Goal: Task Accomplishment & Management: Complete application form

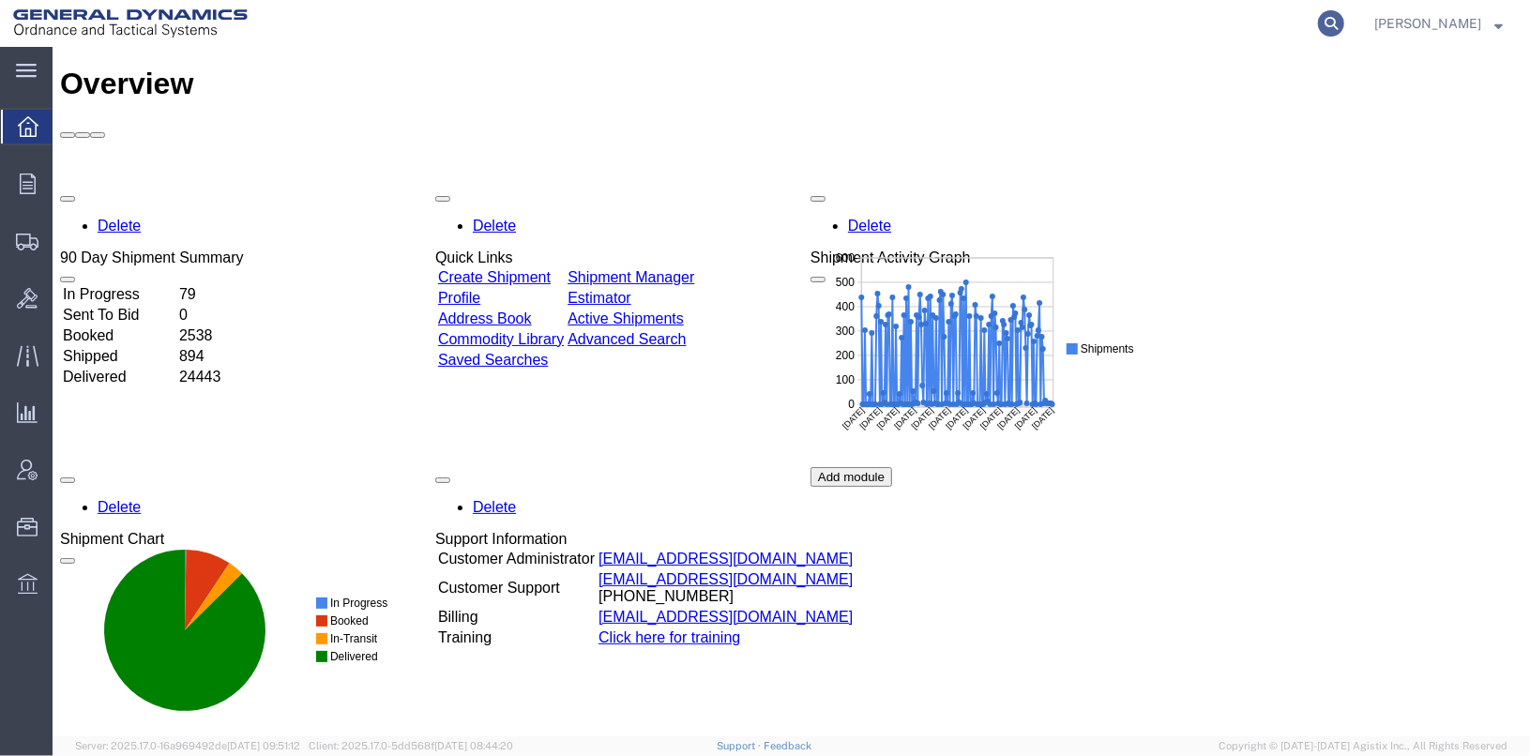
click at [1345, 20] on icon at bounding box center [1331, 23] width 26 height 26
click at [941, 24] on input "search" at bounding box center [1033, 23] width 570 height 45
type input "25287"
click at [1345, 23] on icon at bounding box center [1331, 23] width 26 height 26
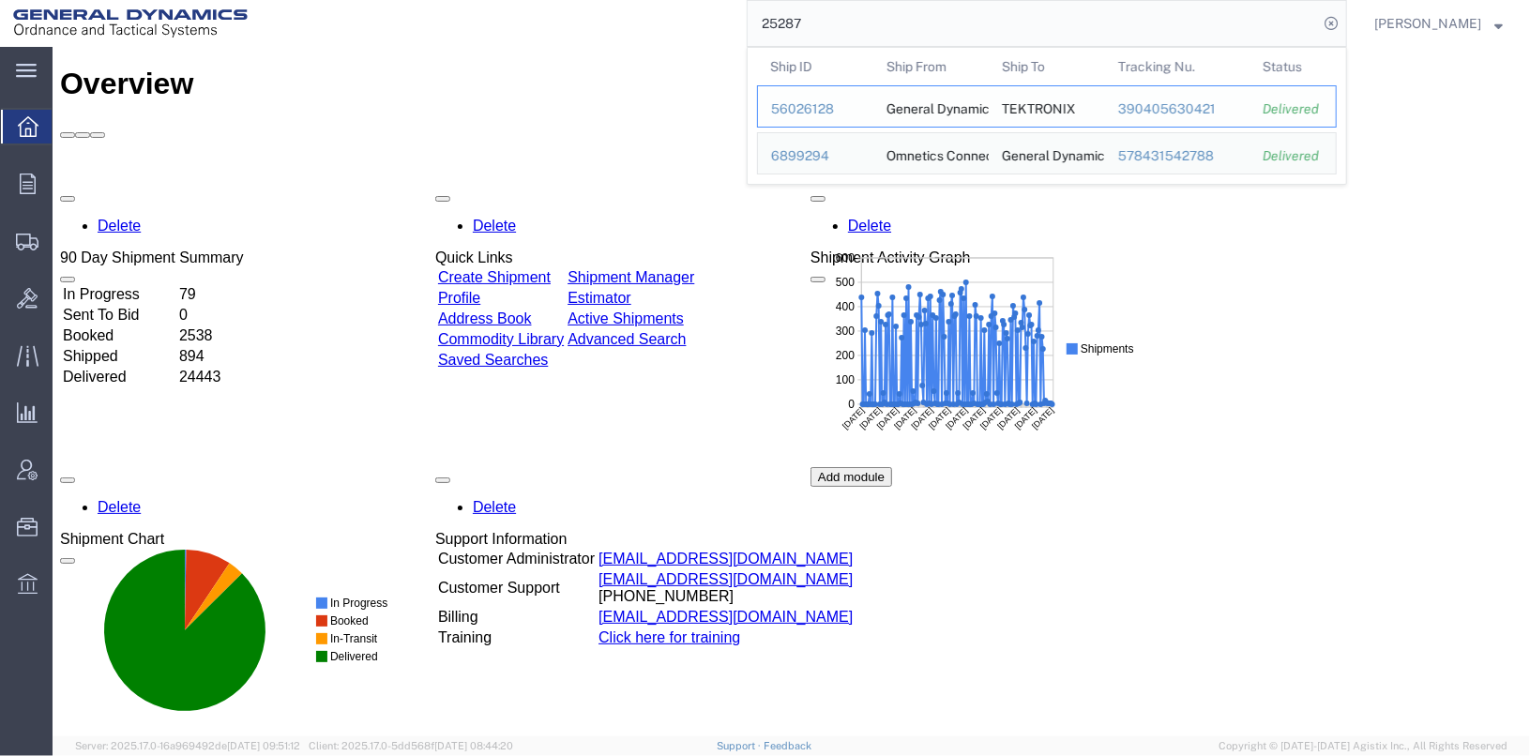
click at [844, 104] on div "56026128" at bounding box center [815, 109] width 89 height 20
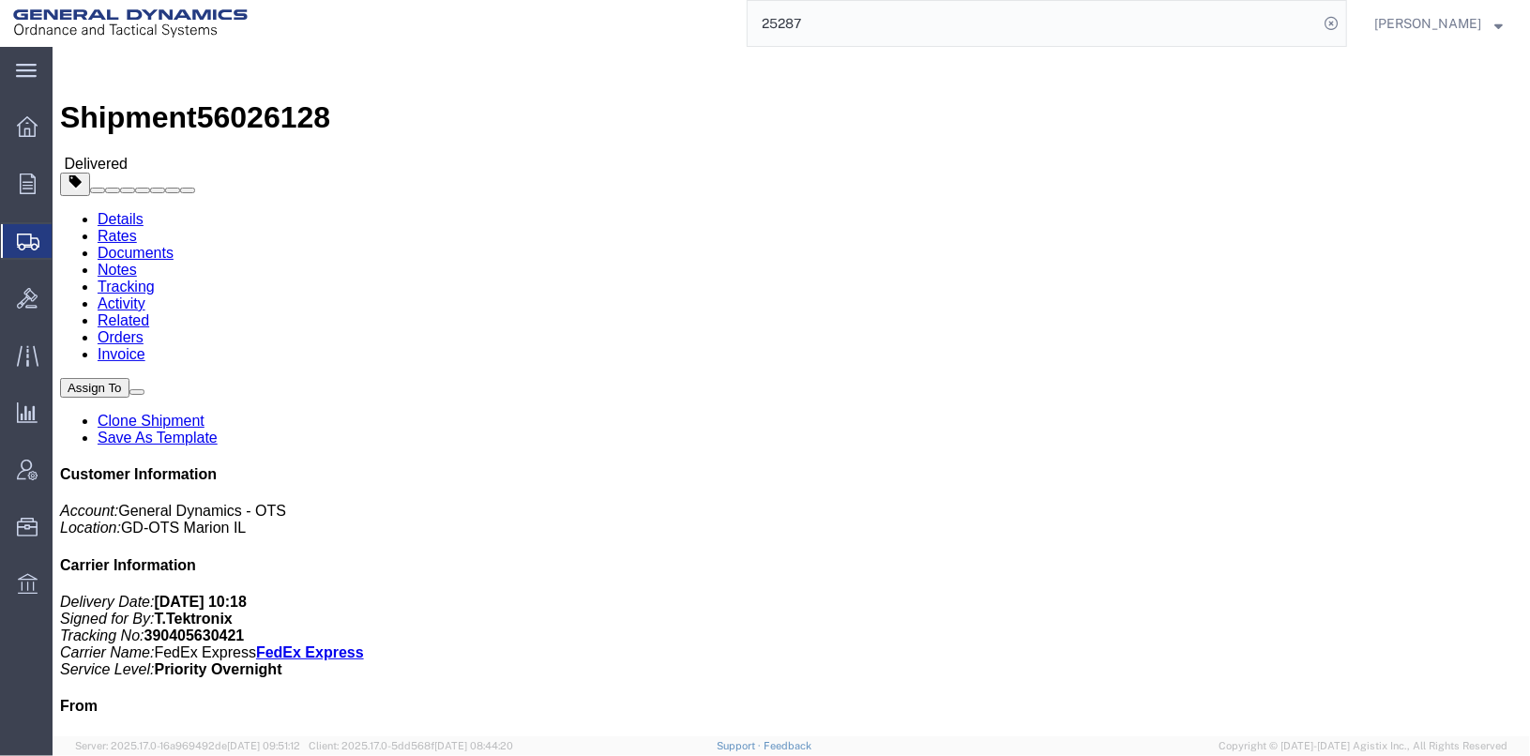
click link "Clone Shipment"
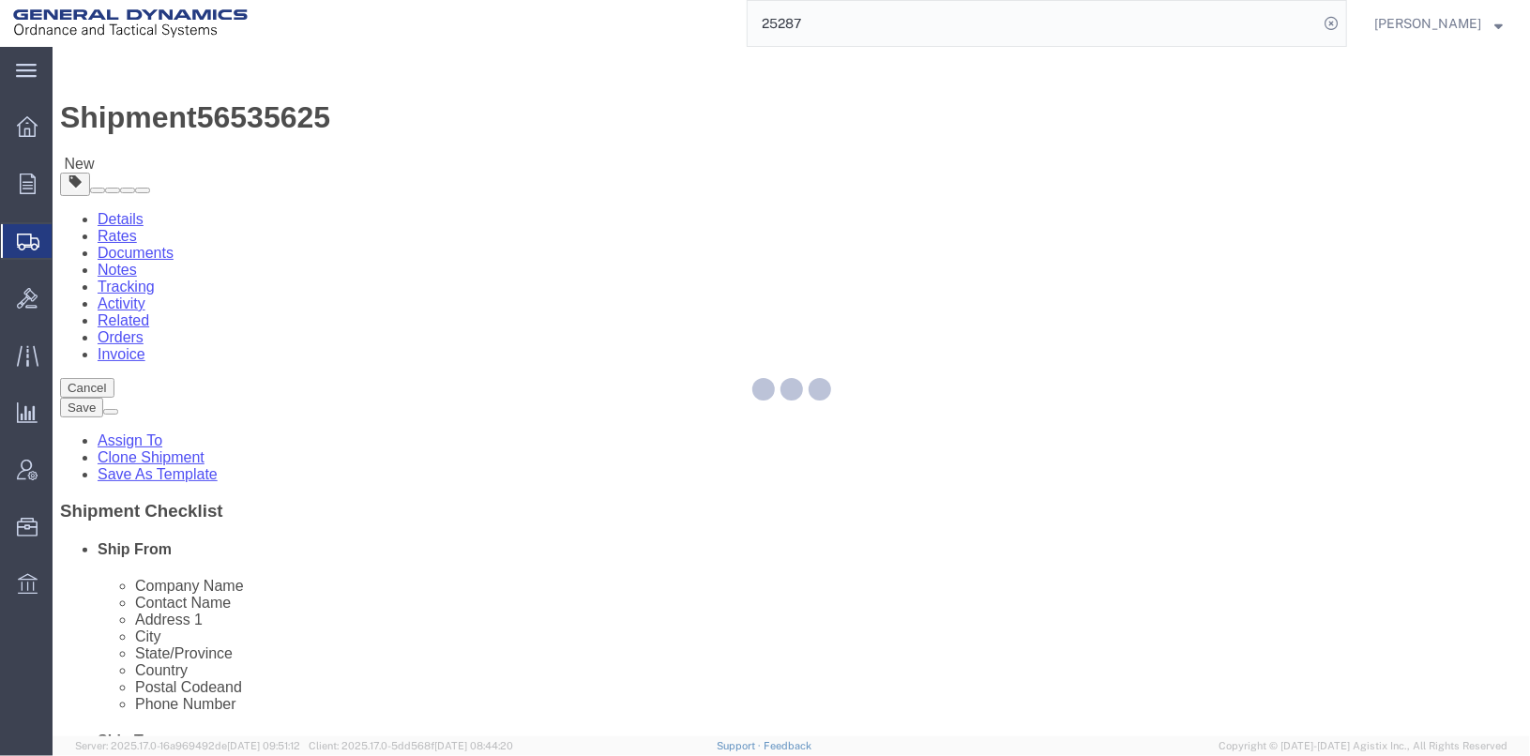
select select
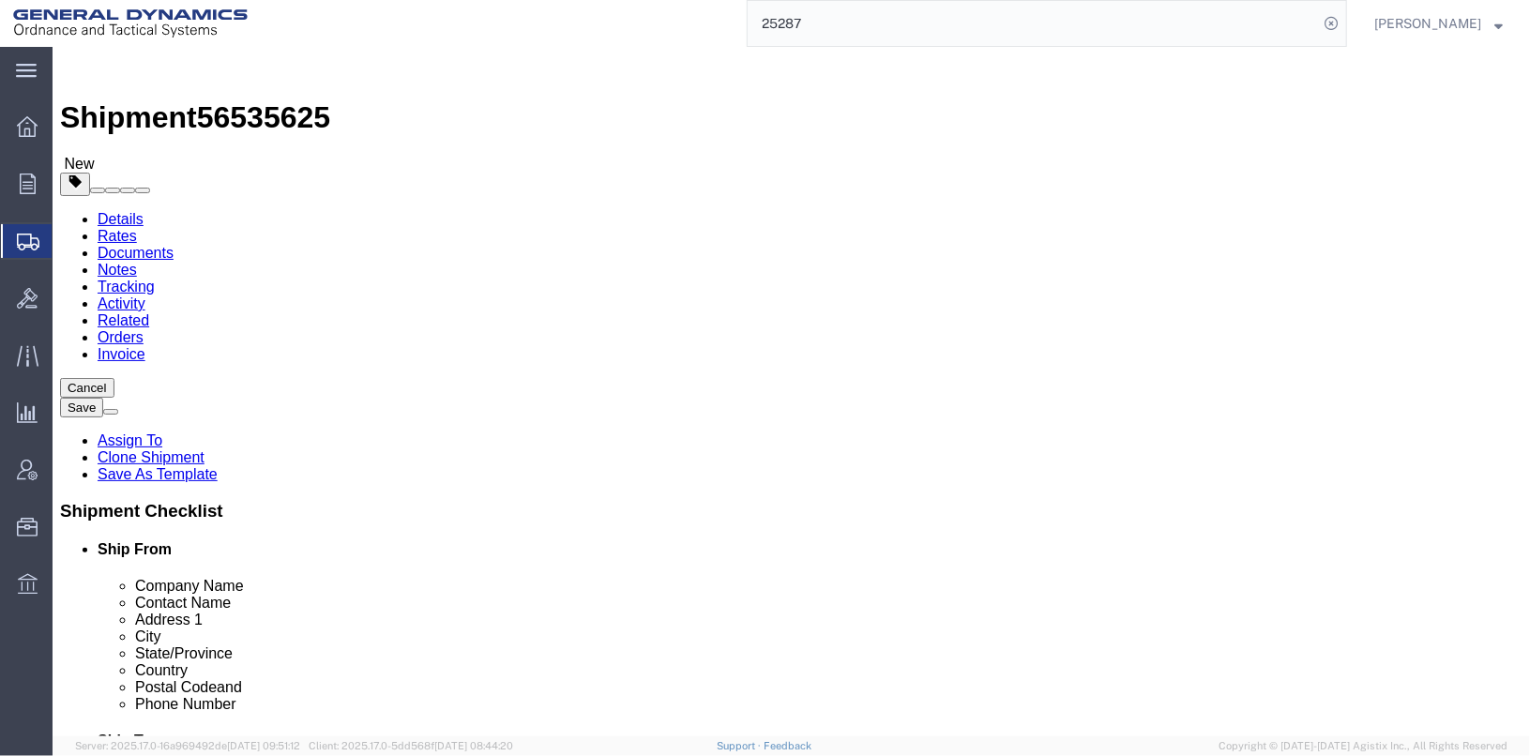
click input "[PERSON_NAME]"
type input "[PERSON_NAME] / [PERSON_NAME]"
click label "Address 2"
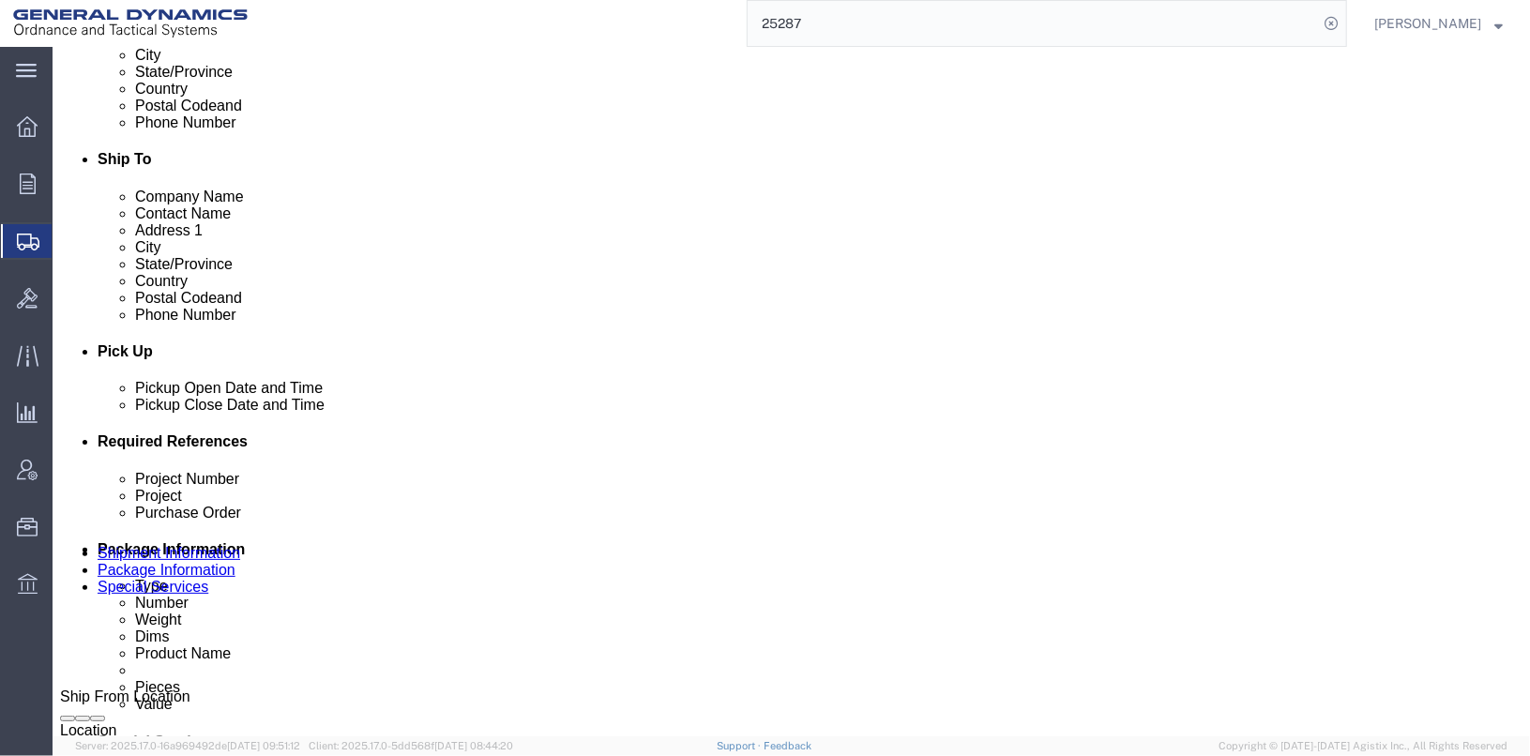
scroll to position [563, 0]
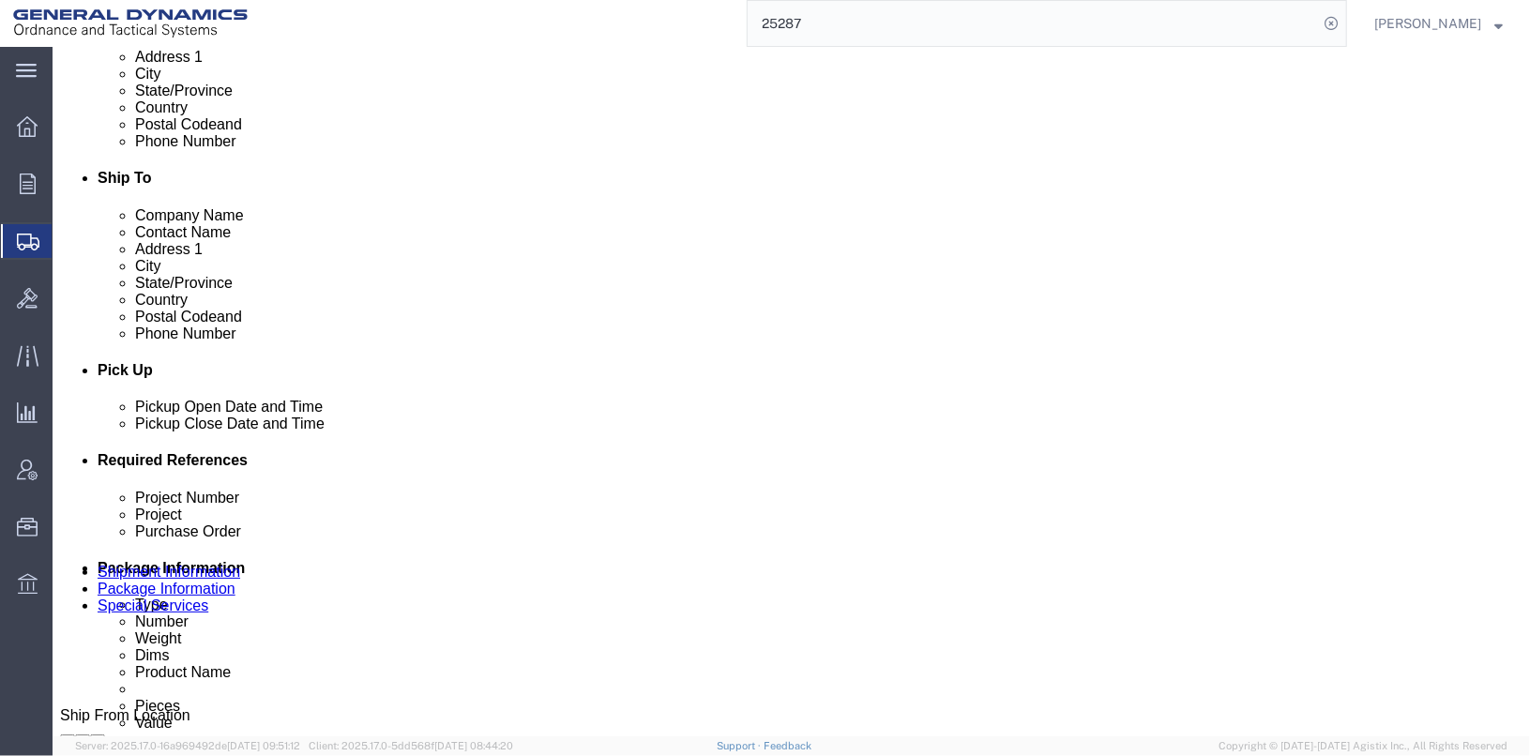
click div "[DATE] 4:00 PM"
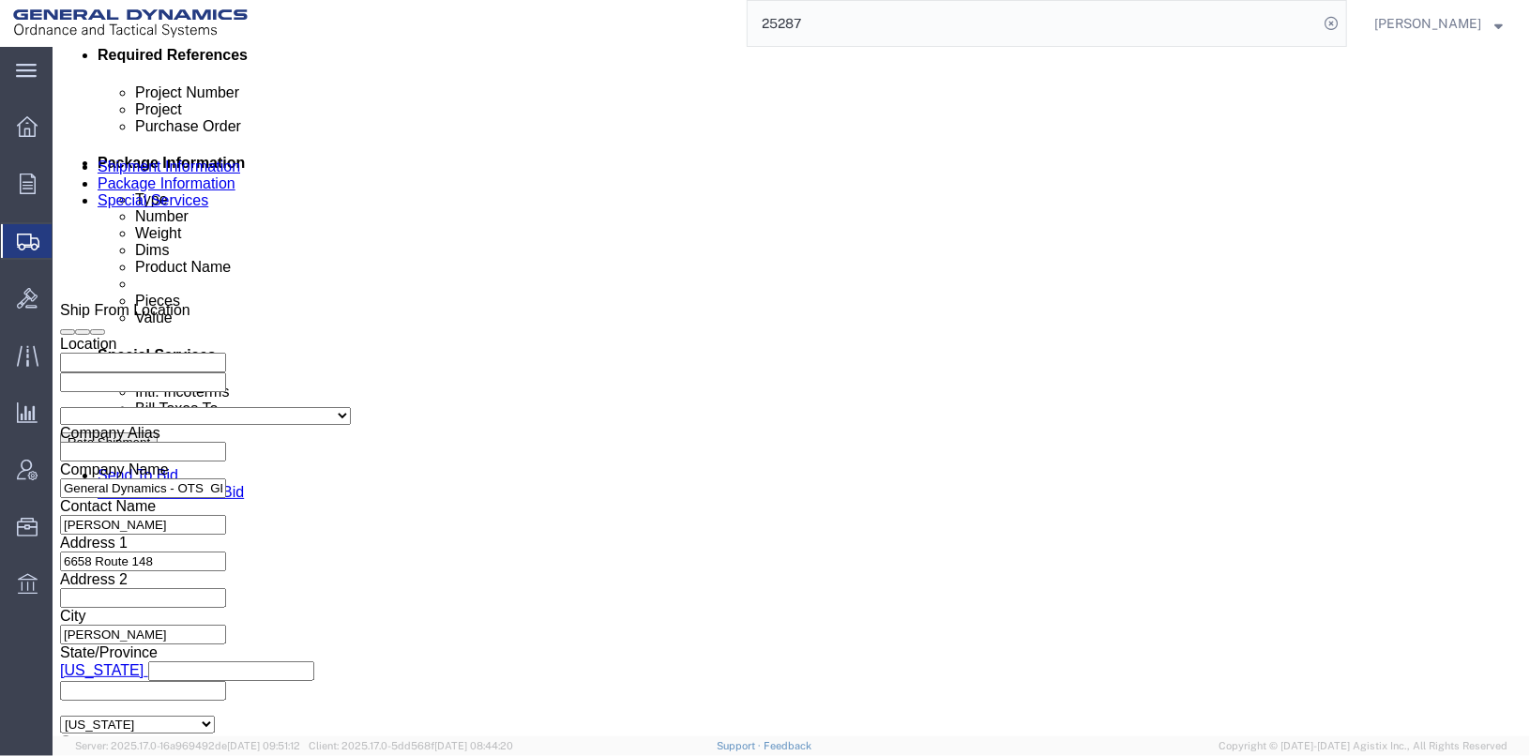
click div "Shipping Mode (Optional) Add another leg"
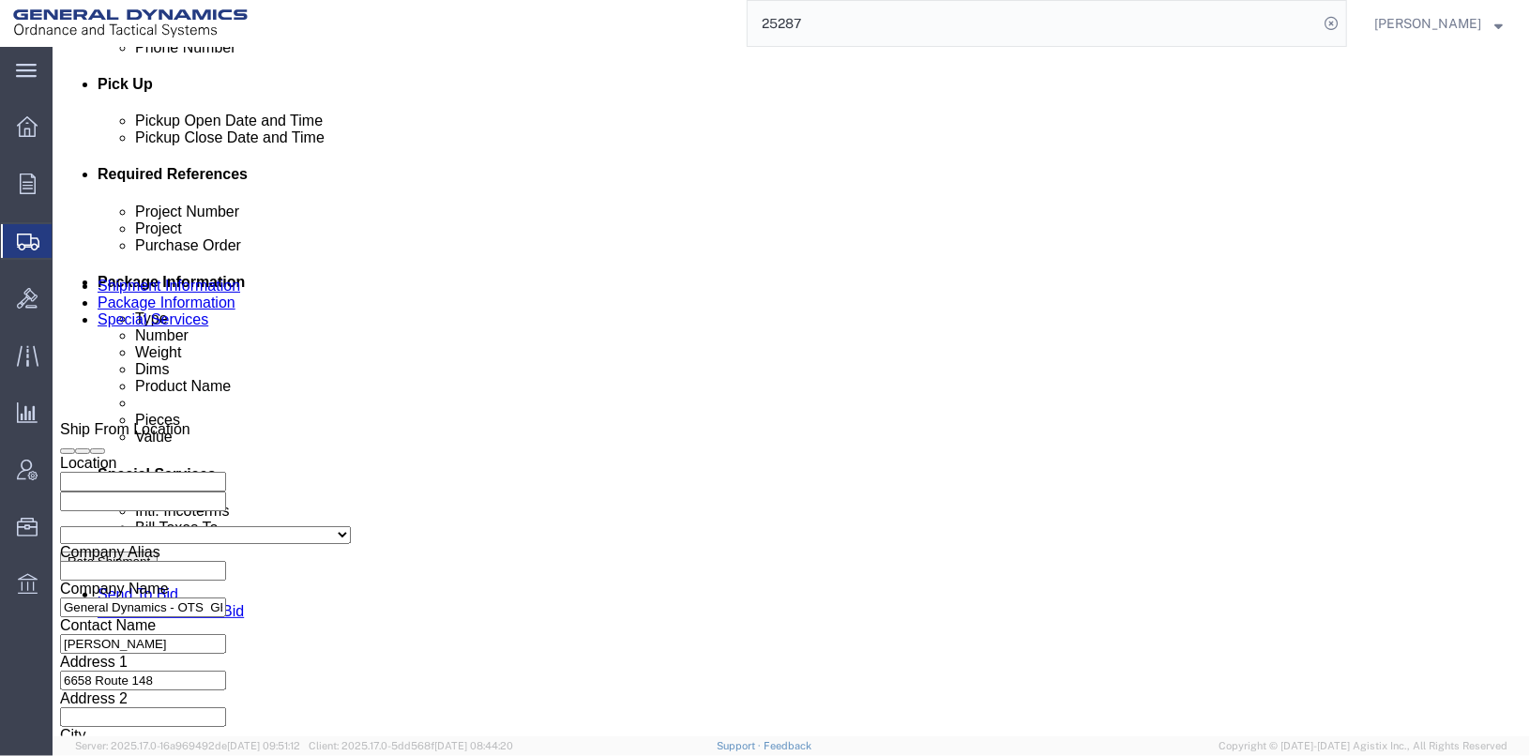
scroll to position [687, 0]
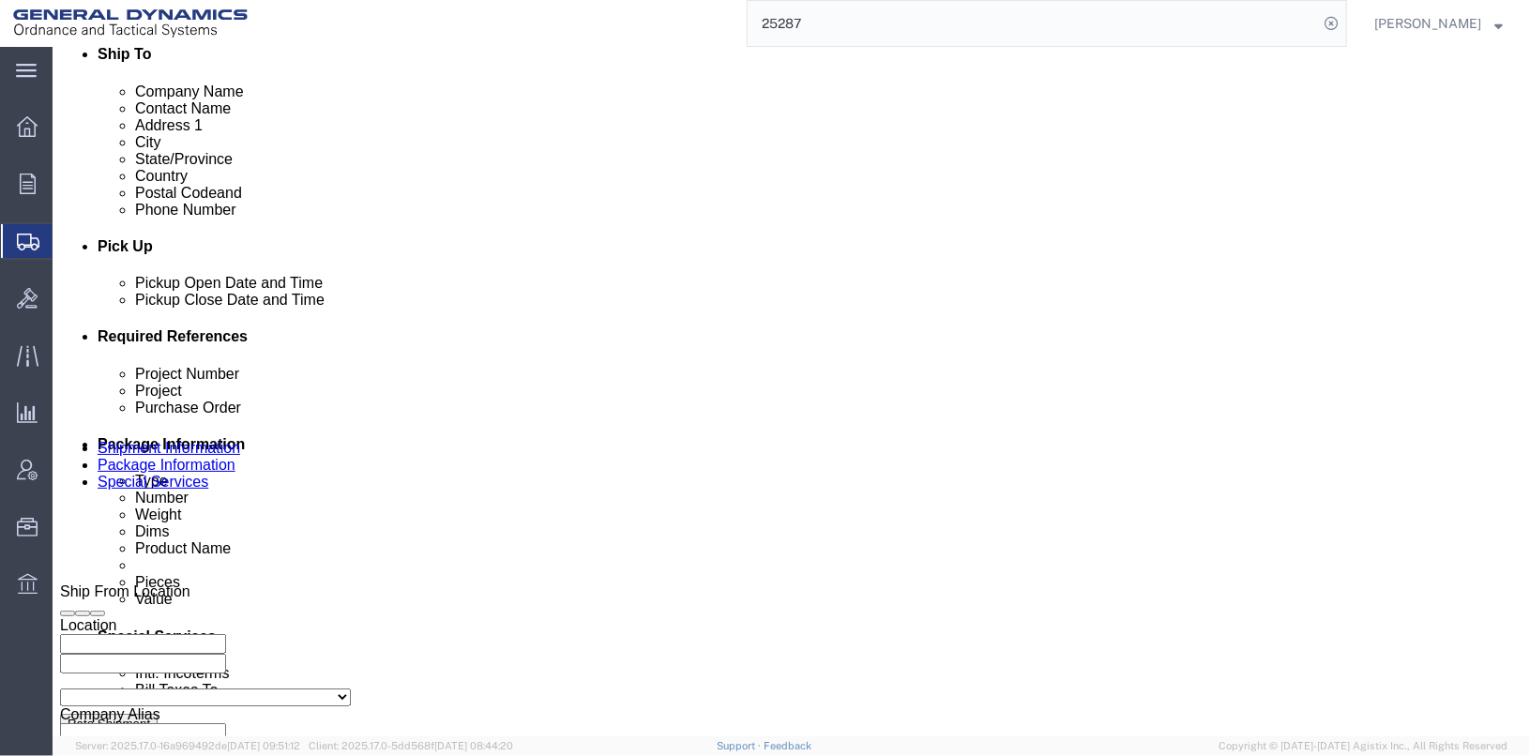
click div "[DATE] 12:00 PM"
click input "9:00 PM"
type input "9:00 AM"
click button "Apply"
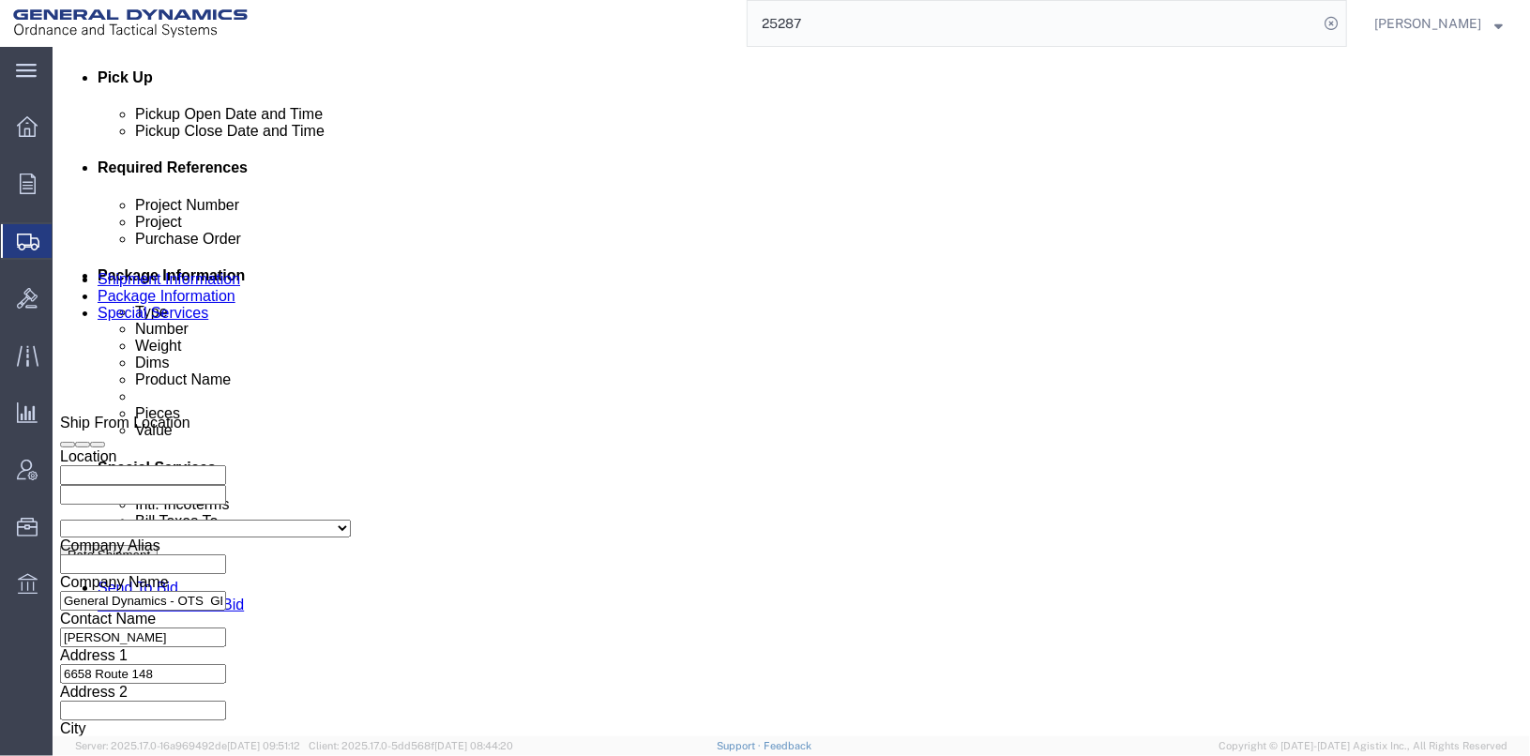
scroll to position [874, 0]
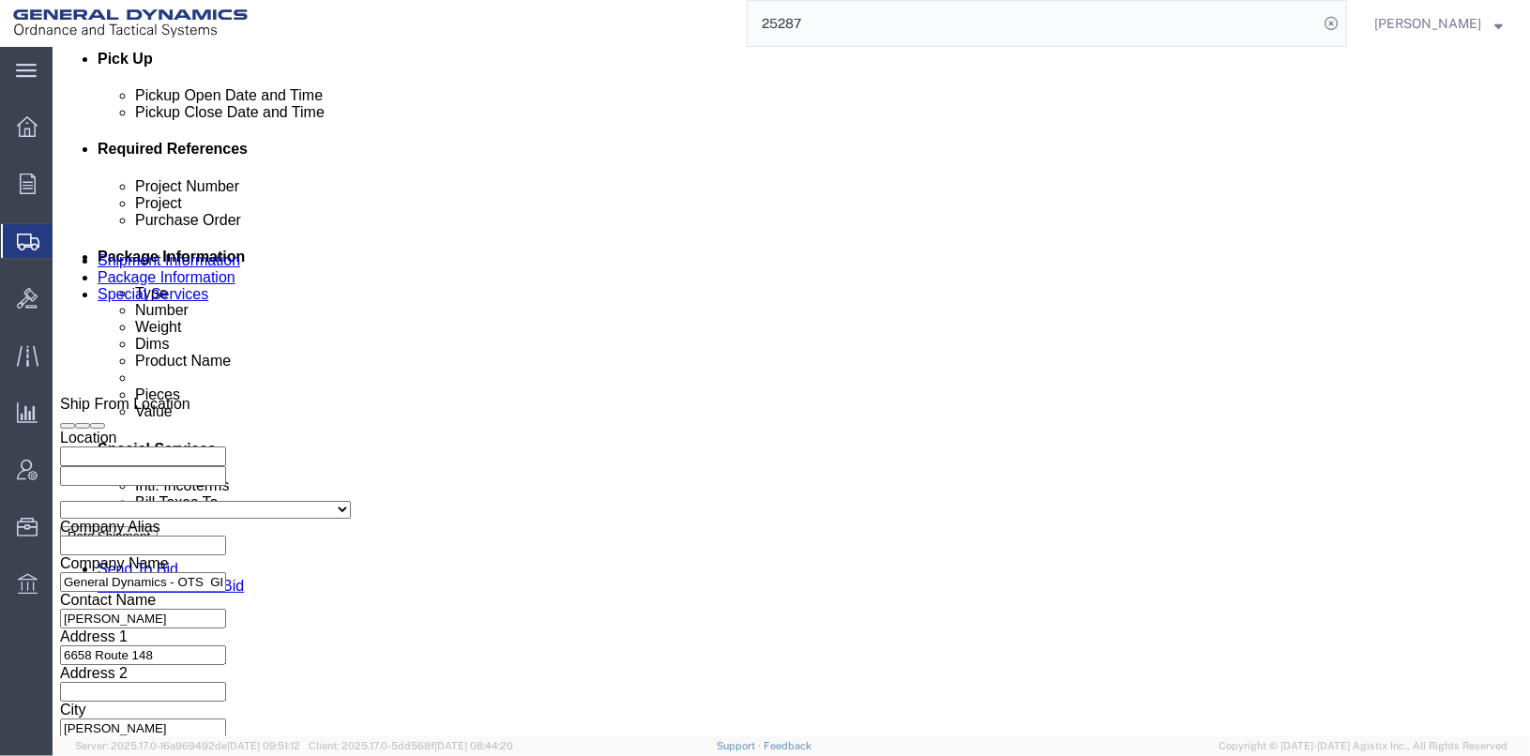
click input "25287"
type input "25377"
click div "Project Number 25377 Project 20PIA Select Account Type Activity ID Airline Appo…"
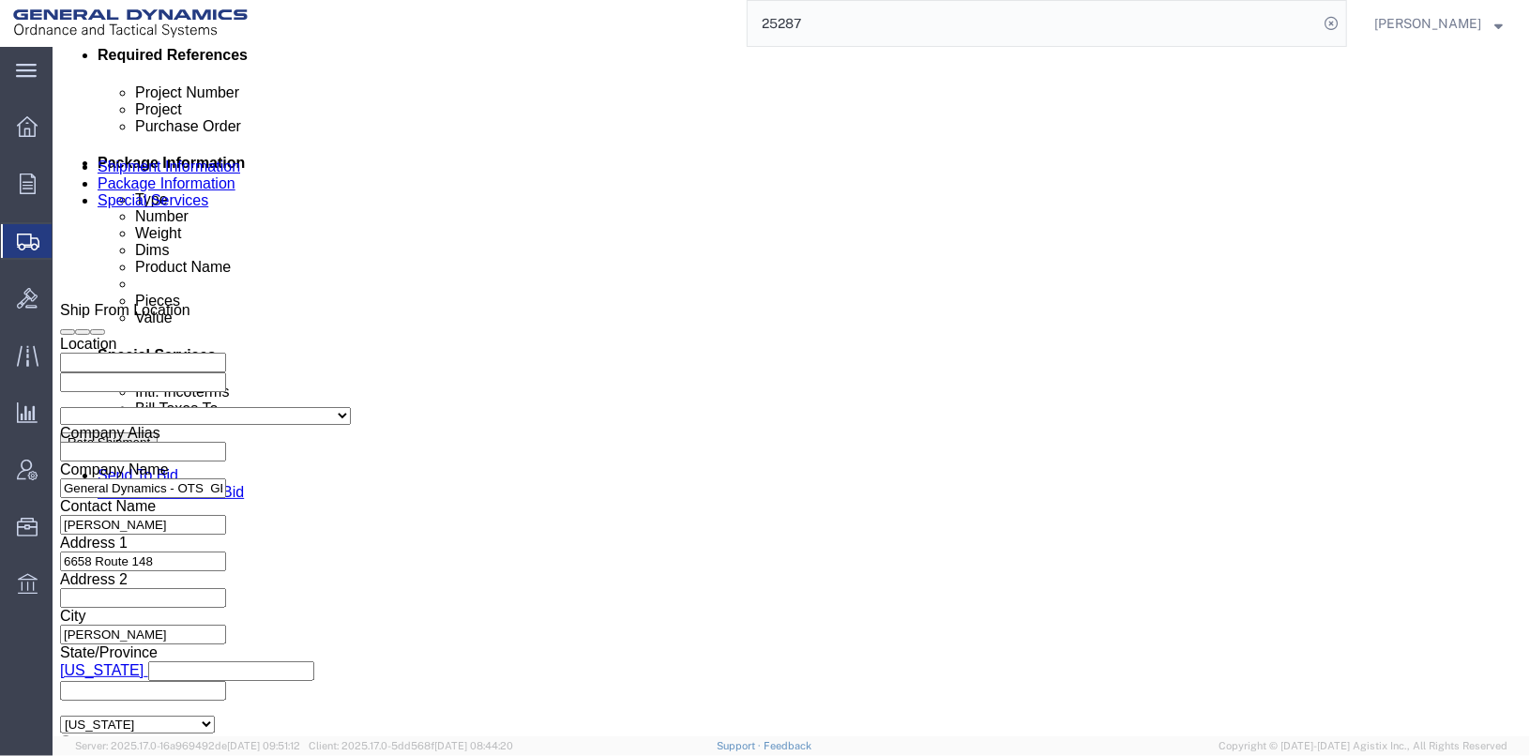
scroll to position [968, 0]
click button "Continue"
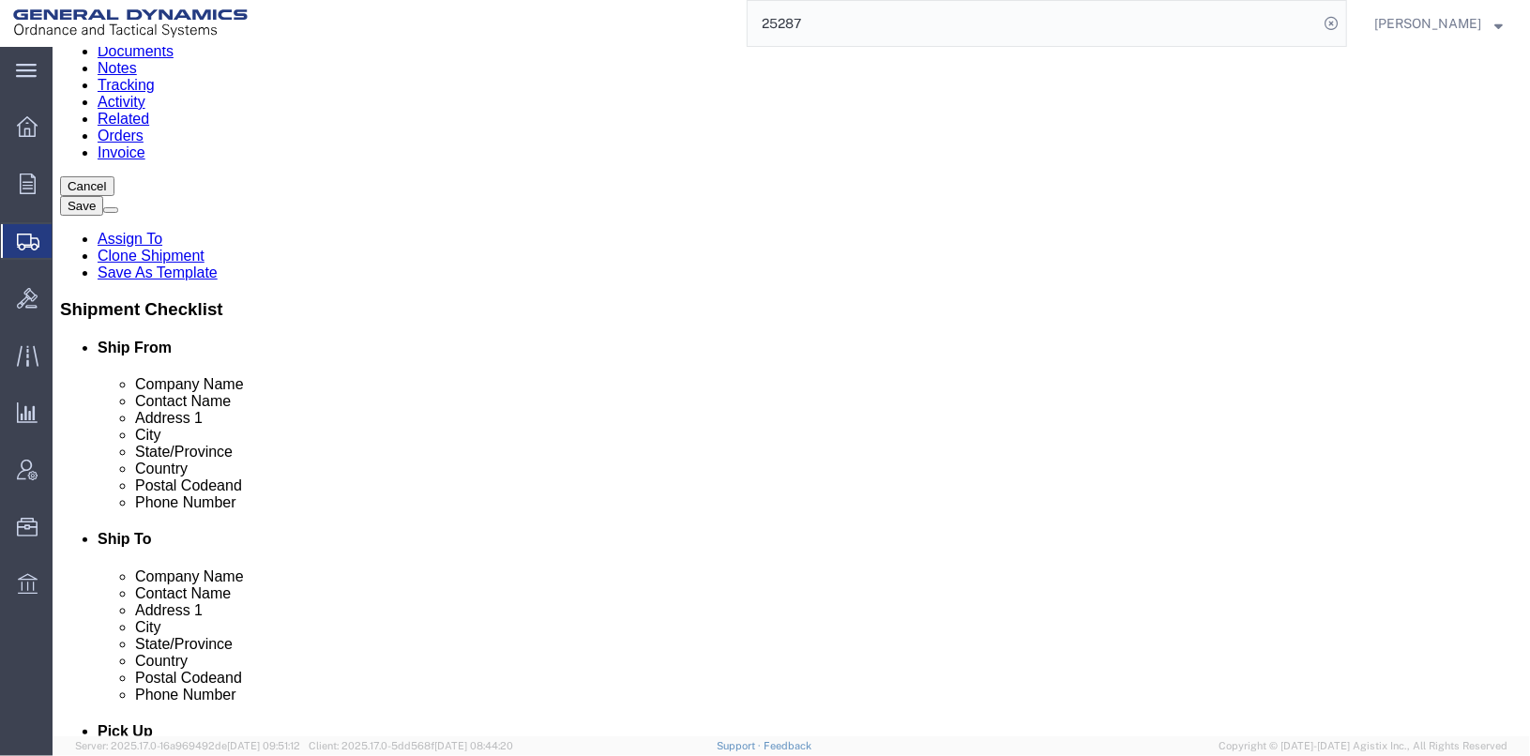
scroll to position [84, 0]
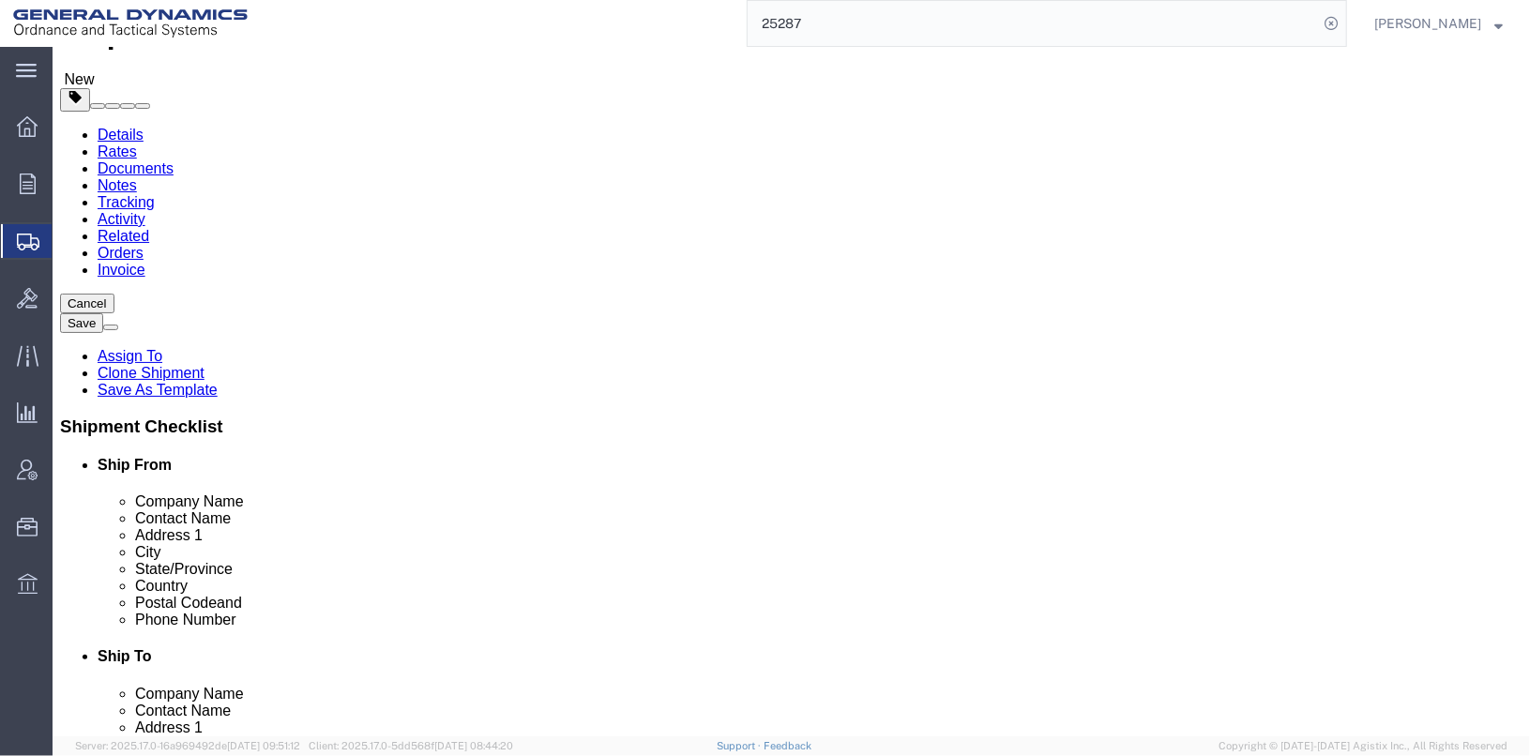
click input "20.00"
type input "2"
type input "30"
type input "25"
type input "24"
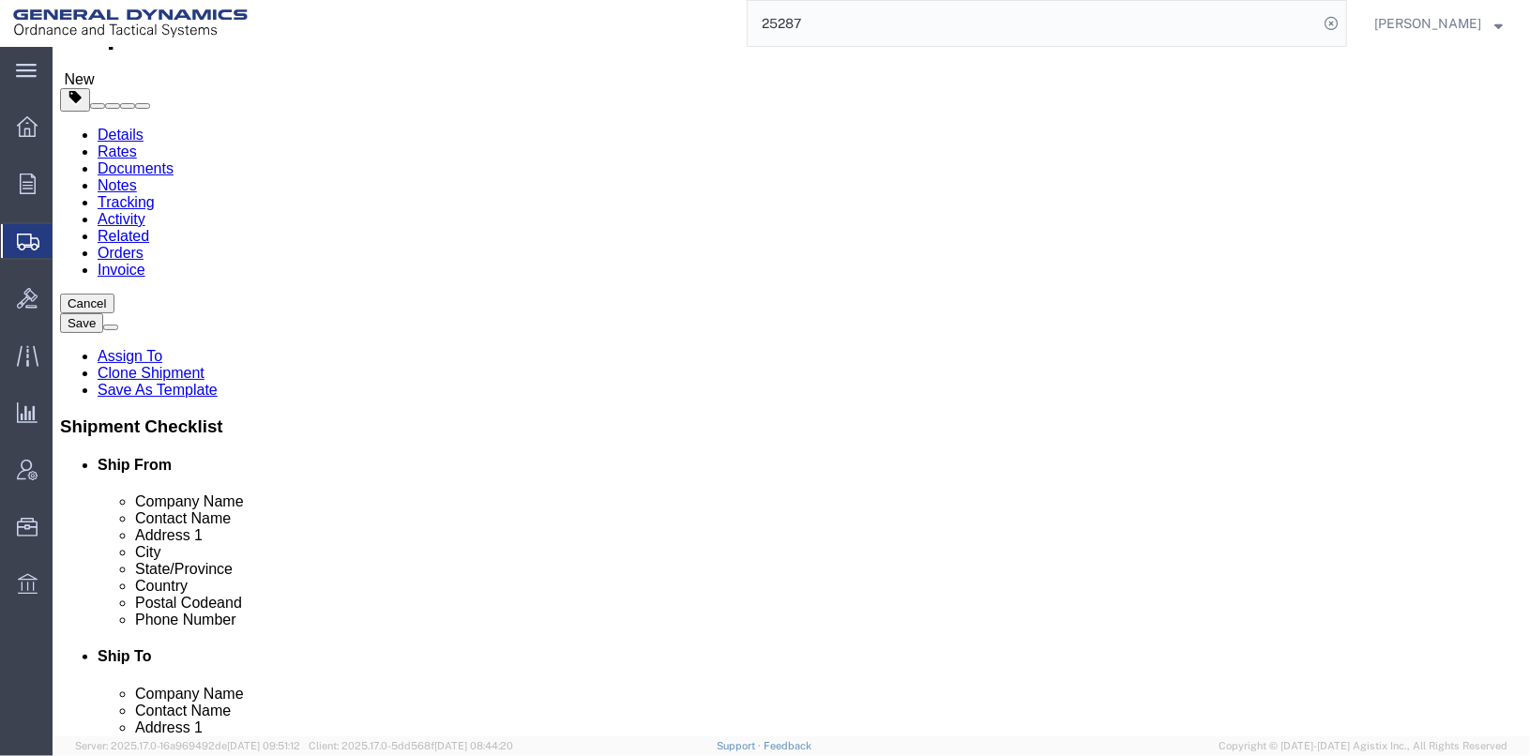
type input "79"
click dd "12000.00 USD"
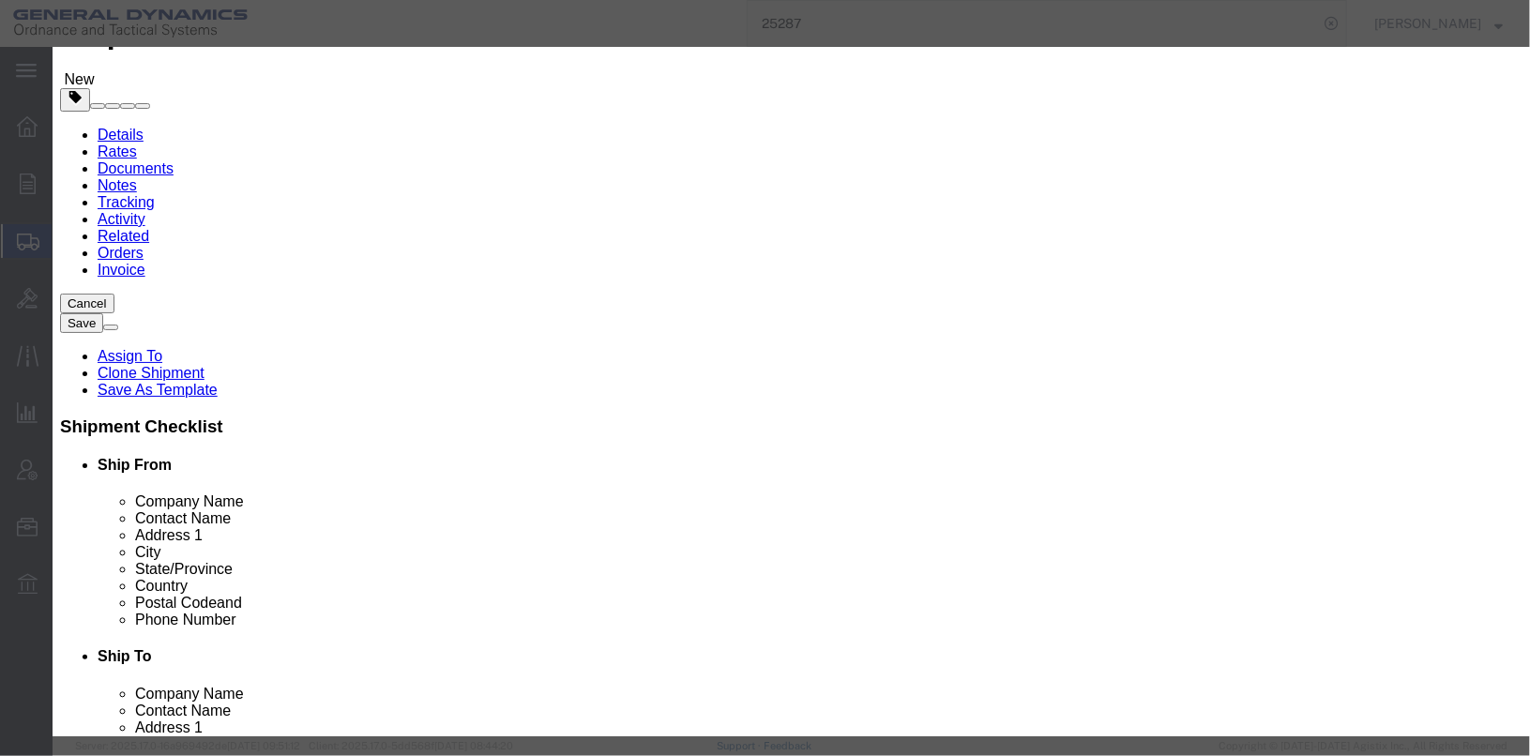
drag, startPoint x: 460, startPoint y: 176, endPoint x: 377, endPoint y: 172, distance: 82.7
click div "Pieces 3.00 Select Bag Barrels 100Board Feet Bottle Box Blister Pack Carats Can…"
type input "1"
click input "4000"
type input "40000"
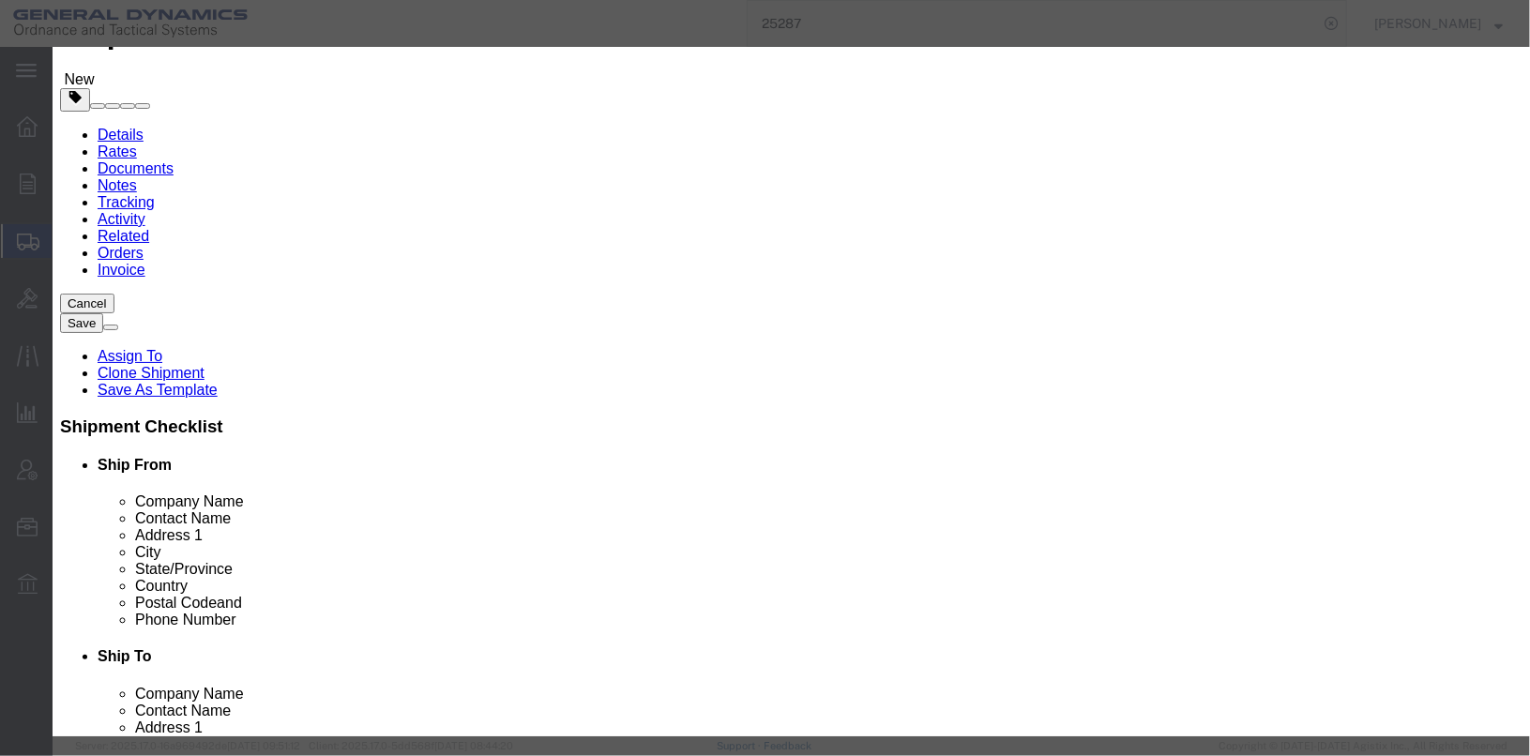
click textarea "[PERSON_NAME] & [PERSON_NAME], MODEL MG-RG3 XX RING GAGE SET MFR SN# 20J06, GD …"
drag, startPoint x: 1023, startPoint y: 167, endPoint x: 920, endPoint y: 137, distance: 107.5
click textarea "[PERSON_NAME] & [PERSON_NAME], MODEL MG-RG3 XX RING GAGE SET MFR SN# 20J06, GD …"
type textarea "f"
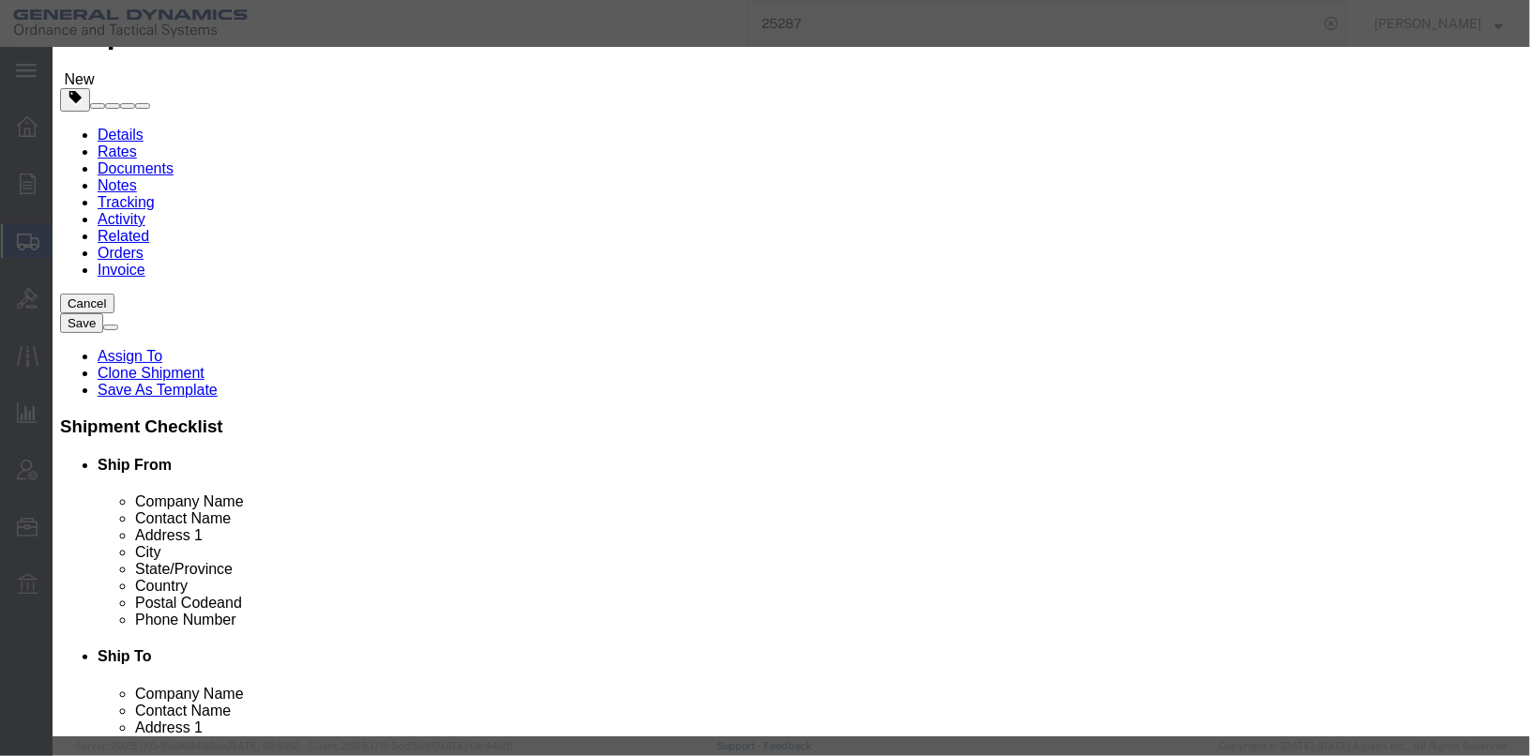
type textarea "FLUKE 5700A"
click button "Save & Close"
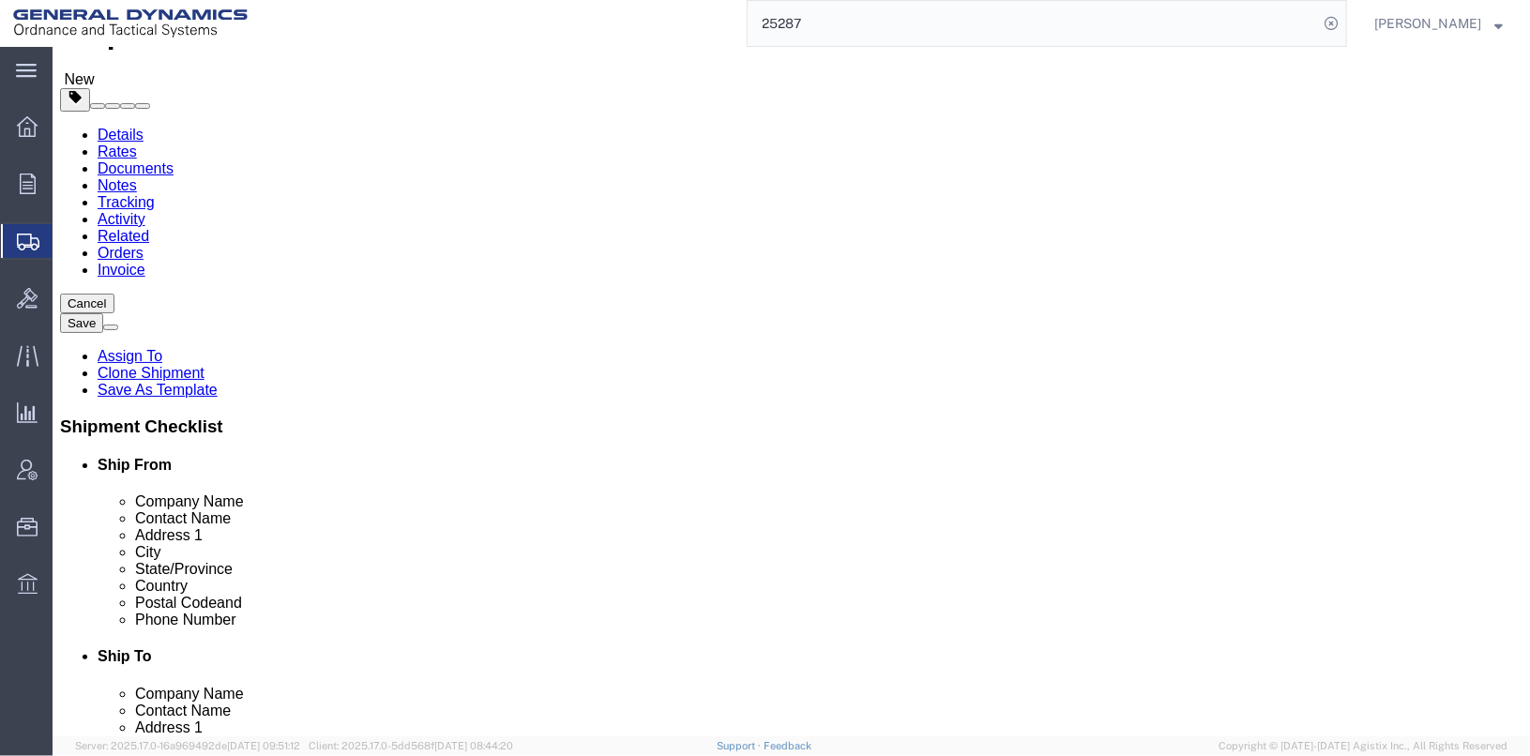
click span "button"
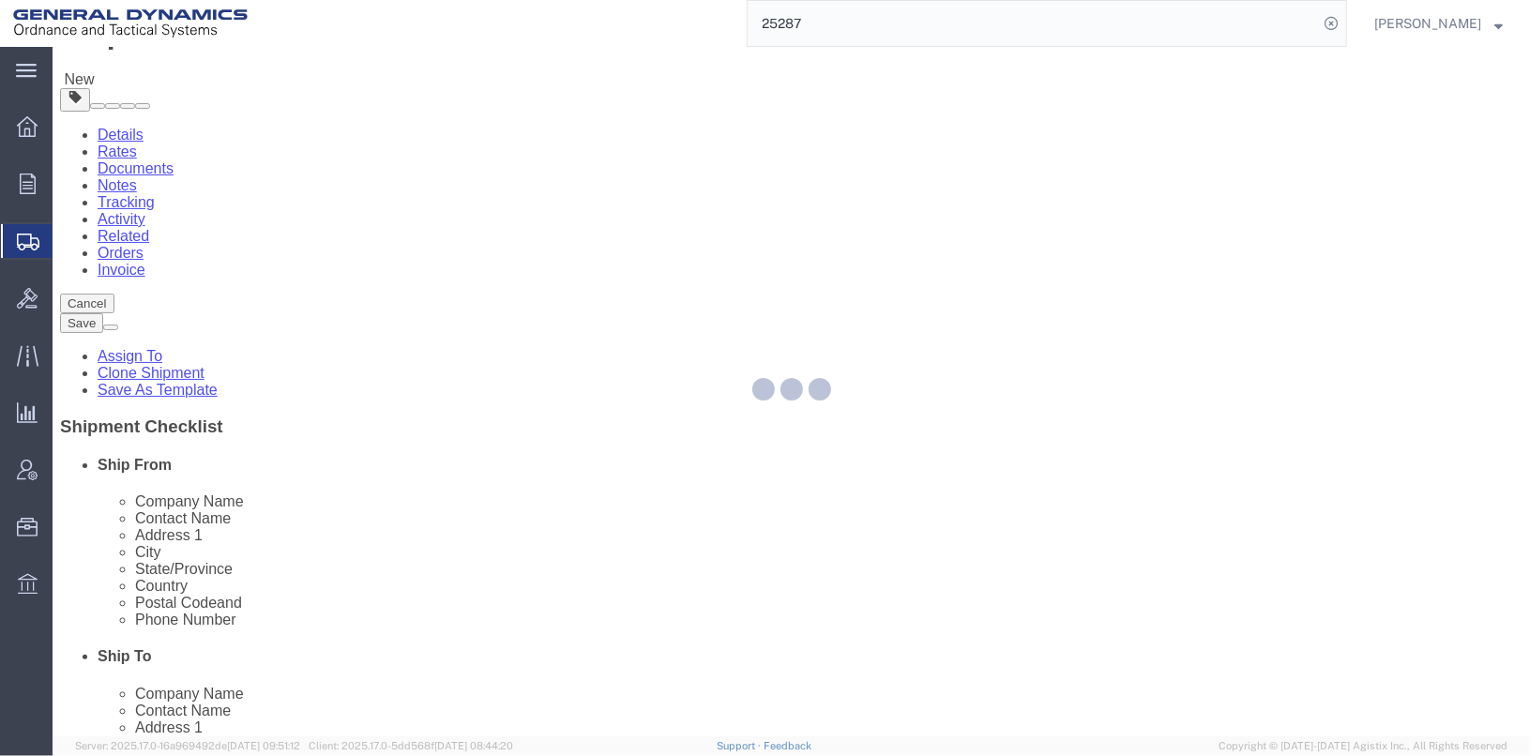
scroll to position [18, 0]
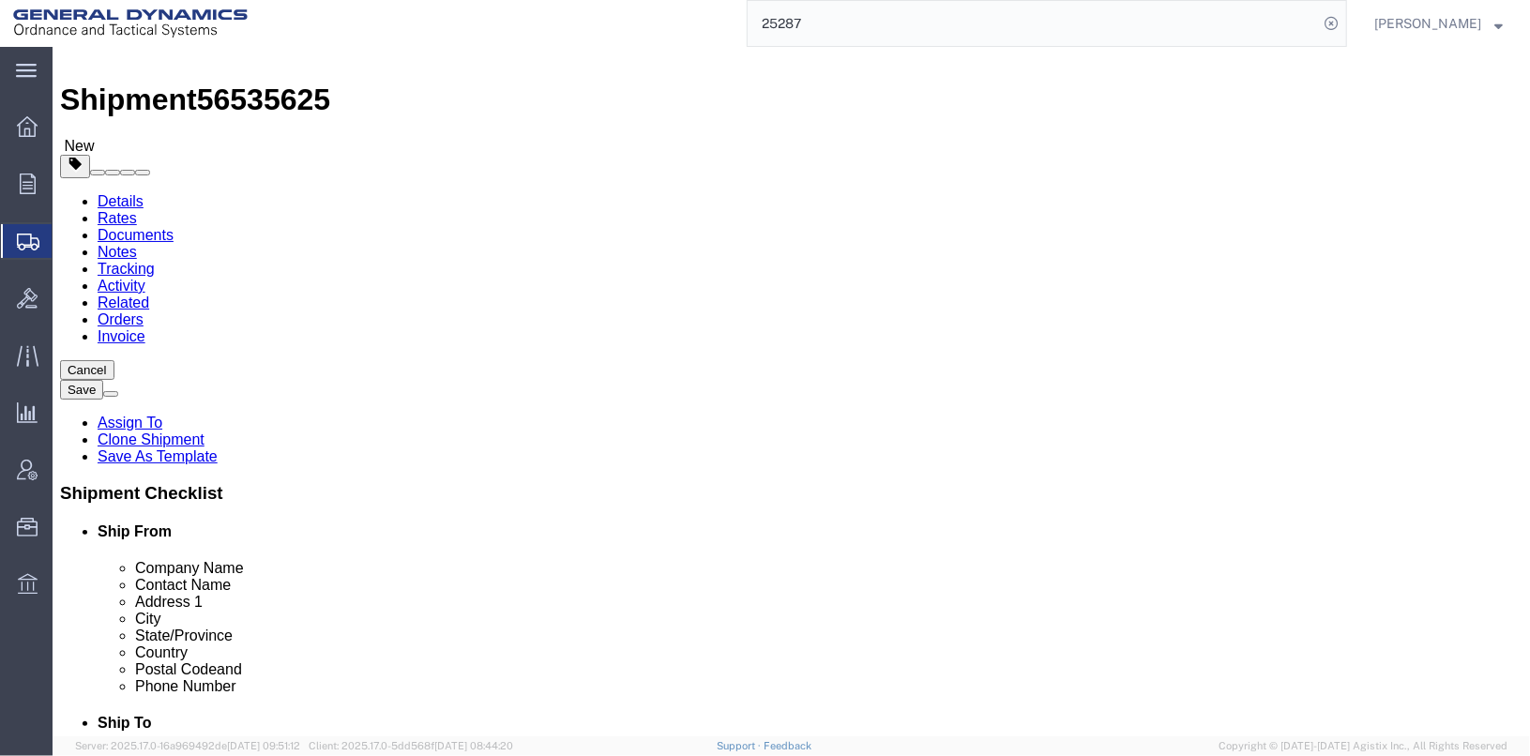
drag, startPoint x: 792, startPoint y: 395, endPoint x: 675, endPoint y: 392, distance: 117.3
click div "Dimensions Separate dimensions for each package, Length x Width x Height Length…"
type input "14"
type input "13"
type input "11"
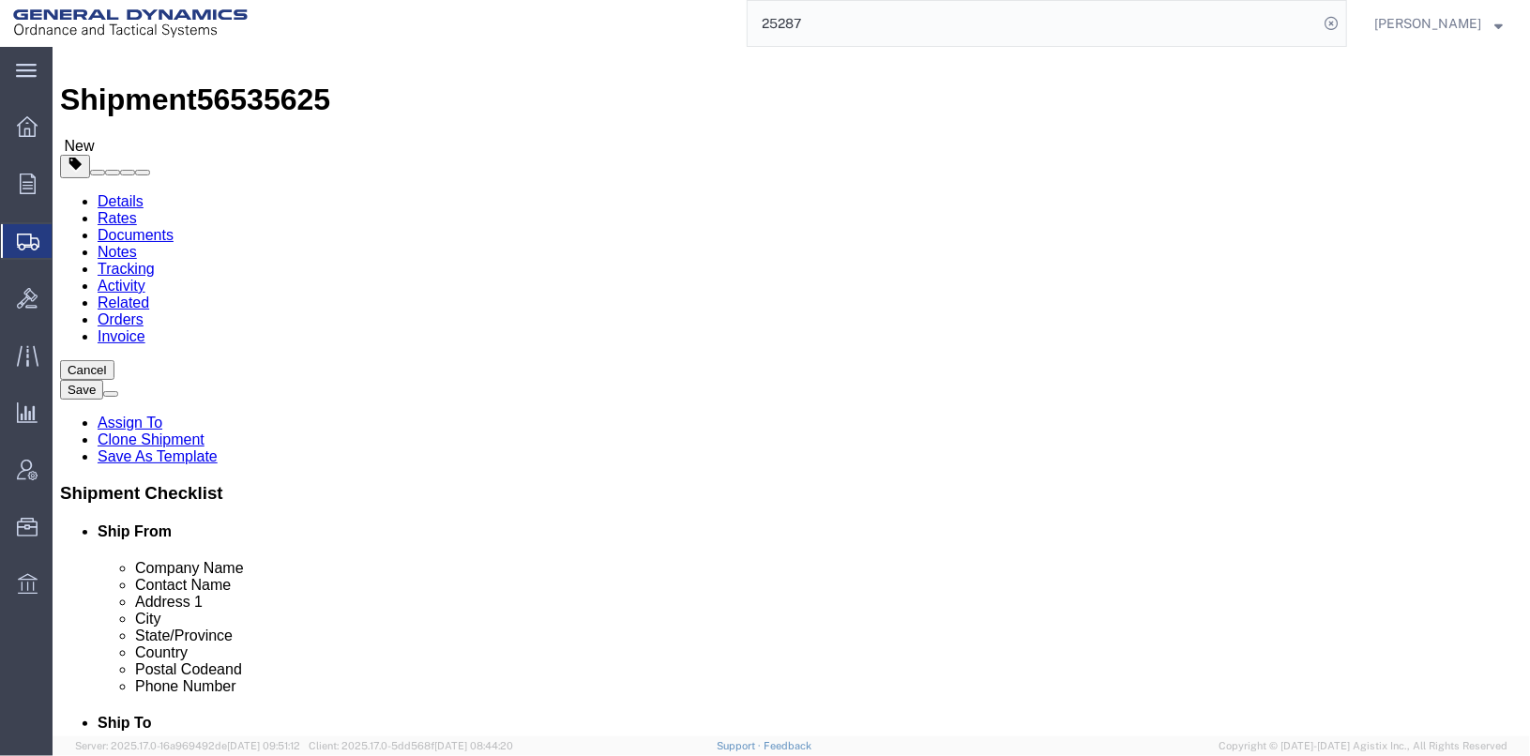
type input "40"
click dd "1.00 Each"
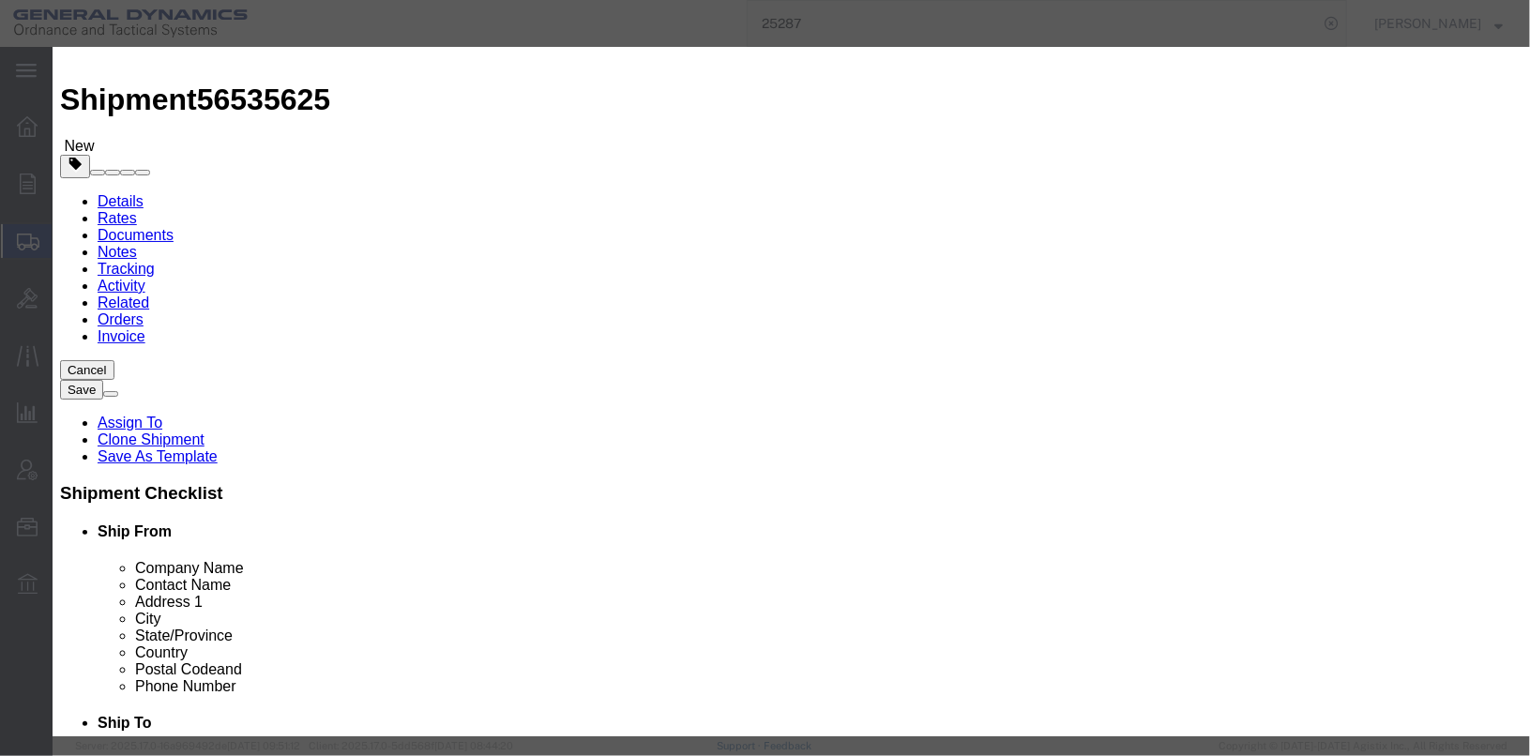
drag, startPoint x: 476, startPoint y: 175, endPoint x: 394, endPoint y: 185, distance: 82.2
click div "1.00"
type input "3"
click input "6000"
drag, startPoint x: 465, startPoint y: 216, endPoint x: 377, endPoint y: 212, distance: 88.3
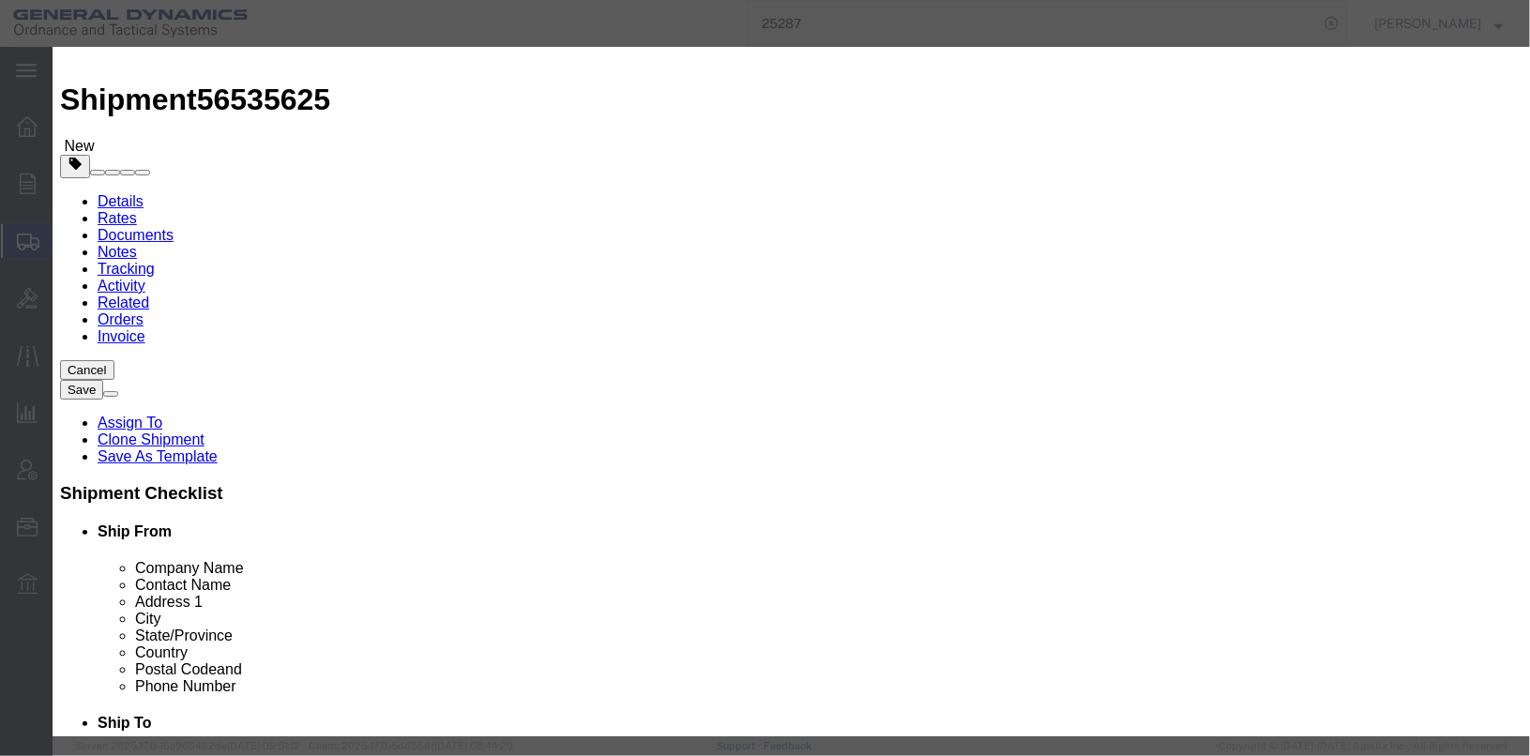
click div "Total Value 6000 Select ADP AED AFN ALL AMD AOA ARS ATS AUD AWG AZN BAM BBD BDT…"
type input "15000"
click label "Class"
drag, startPoint x: 1116, startPoint y: 167, endPoint x: 920, endPoint y: 148, distance: 196.1
click textarea "HP 53131A, UNIVERSAL COUNTER, MFR SN# KR1201929, GD ASSET A13928"
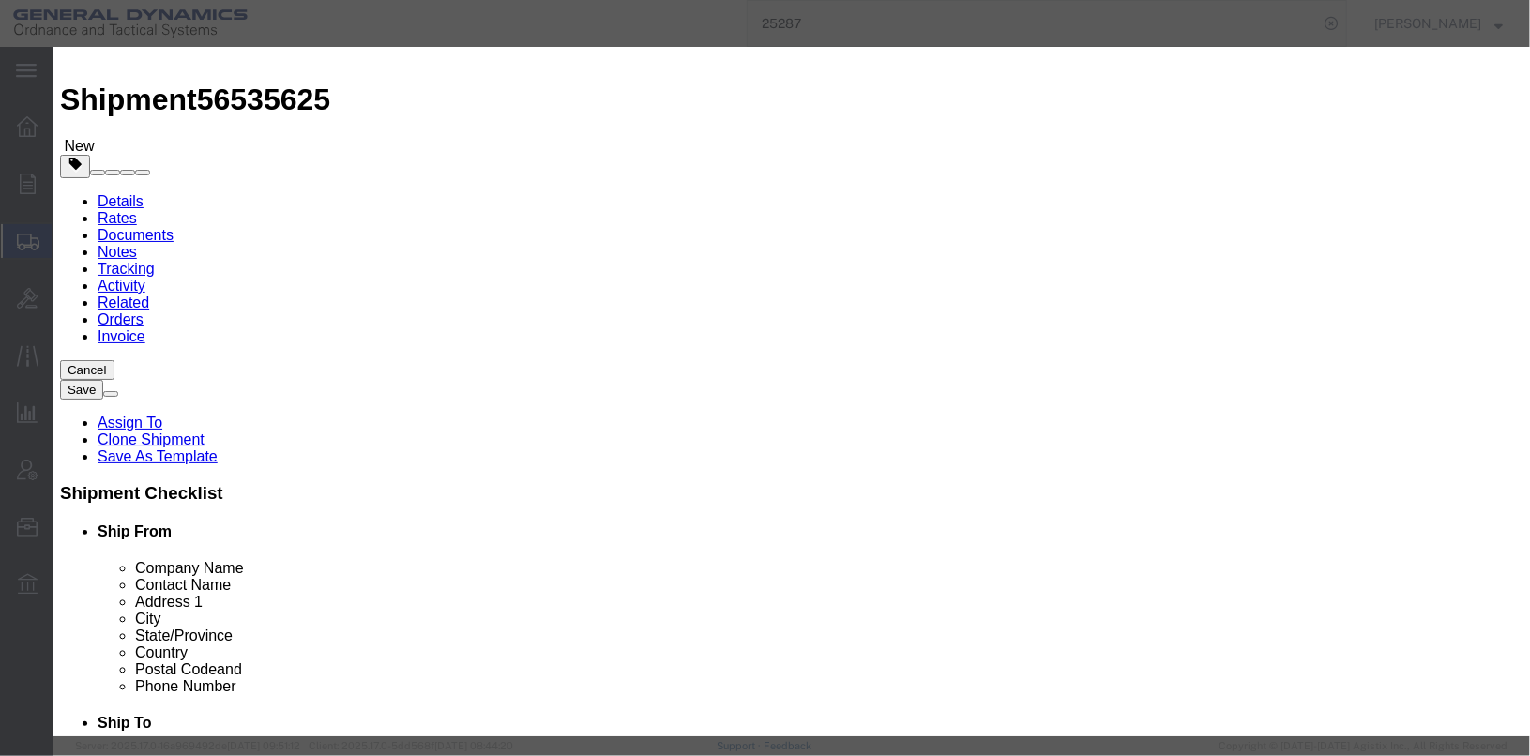
type textarea "OPTICAL PARALLEL FLATS, TOLEDO WEIGHTS AND GAGE BLOCKS"
click button "Save & Close"
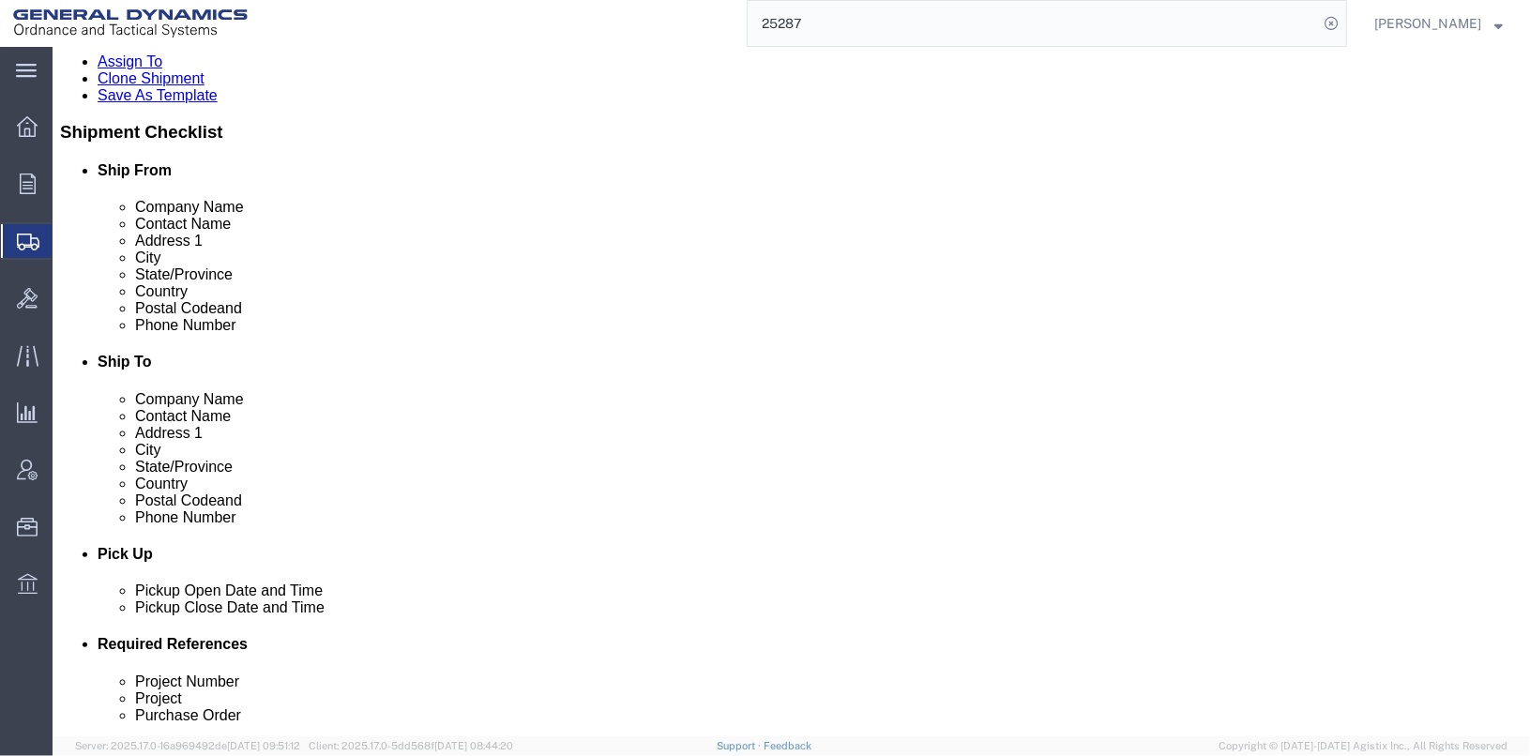
scroll to position [393, 0]
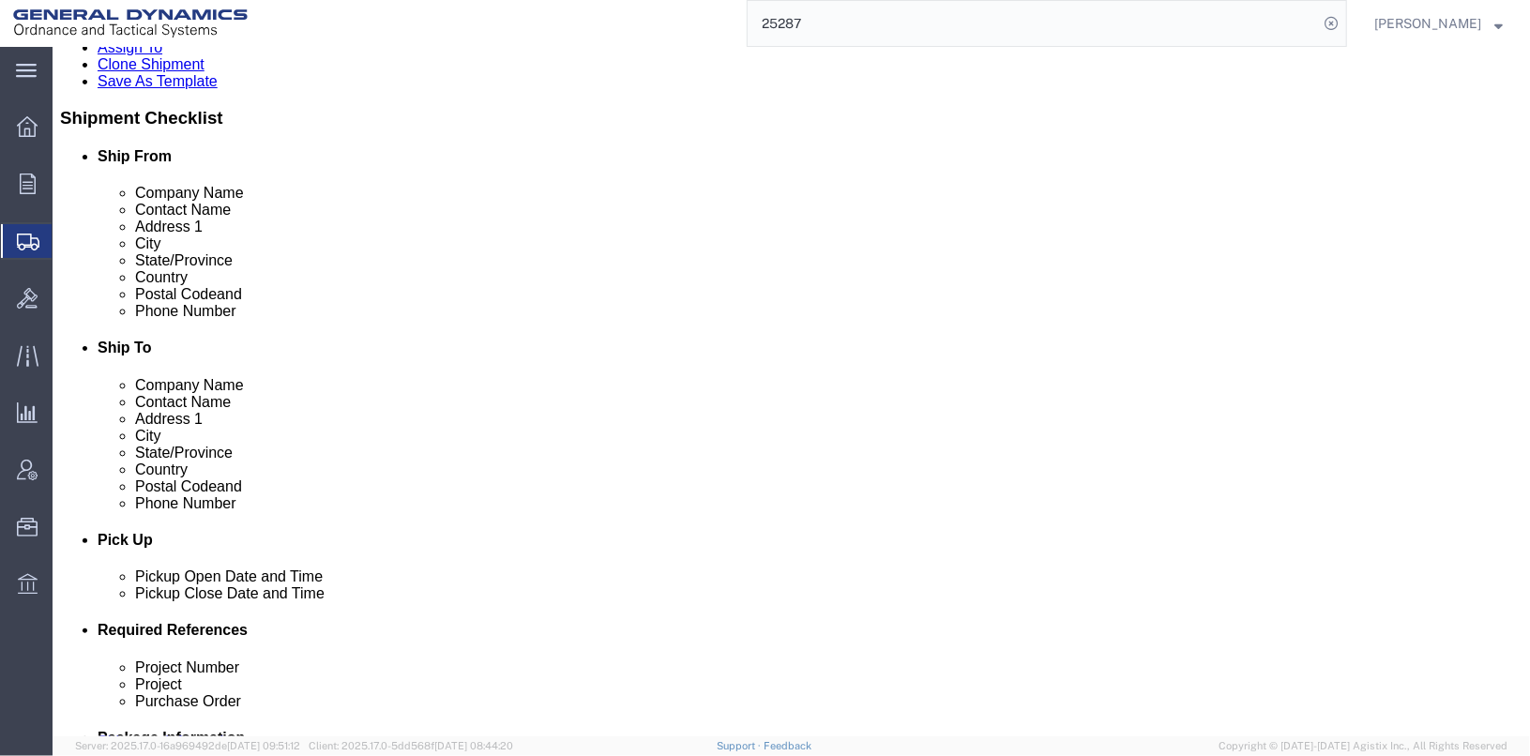
click input "20.00"
type input "13"
type input "26"
click div "Pieces: 1.00 Each Total value: 2000.00 USD"
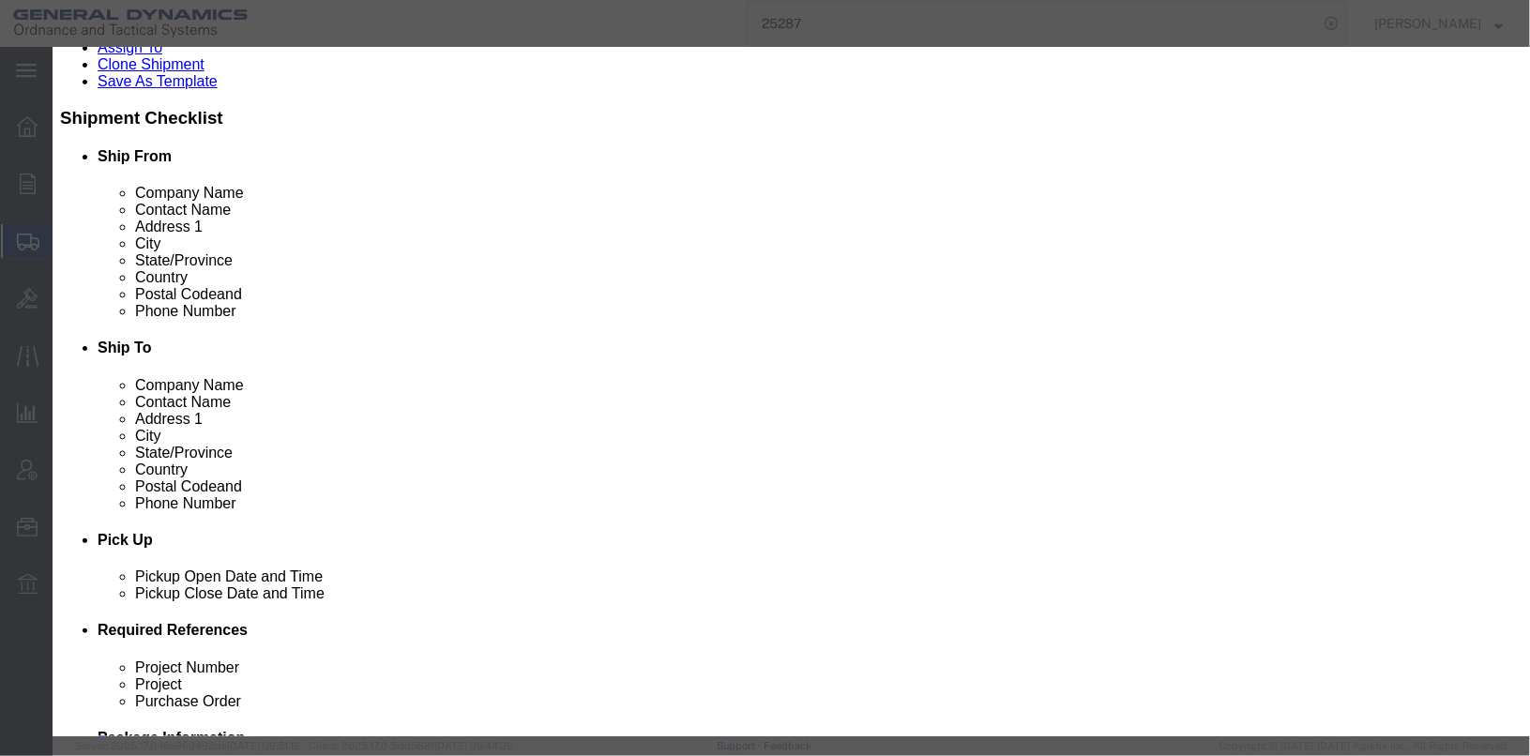
drag, startPoint x: 484, startPoint y: 173, endPoint x: 386, endPoint y: 174, distance: 98.5
click div "Pieces 1.00 Select Bag Barrels 100Board Feet Bottle Box Blister Pack Carats Can…"
type input "2"
type input "4000"
click label "Class"
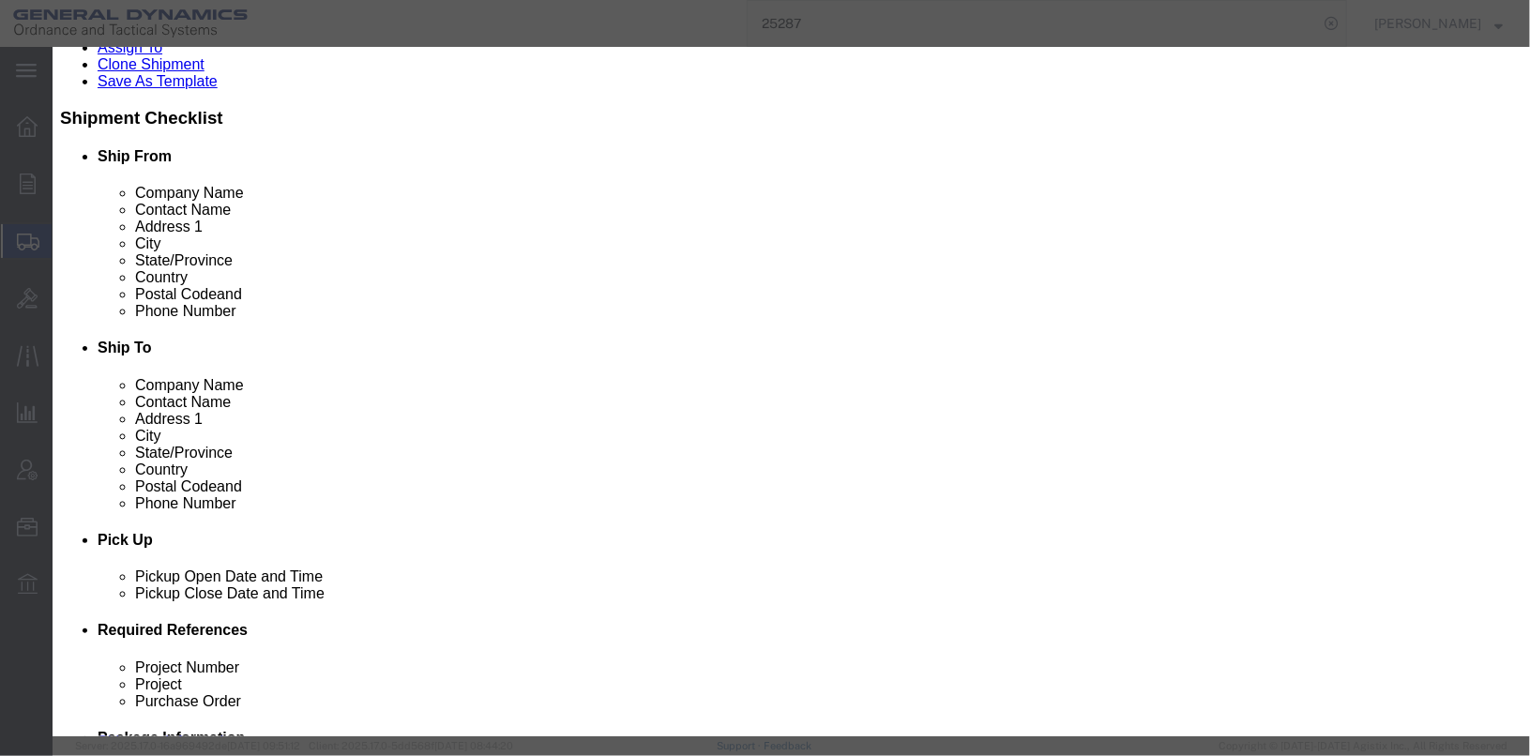
drag, startPoint x: 420, startPoint y: 176, endPoint x: 410, endPoint y: 176, distance: 10.3
click input "2"
type input "3"
drag, startPoint x: 410, startPoint y: 217, endPoint x: 352, endPoint y: 217, distance: 58.2
click div "Total Value 6000 Select ADP AED AFN ALL AMD AOA ARS ATS AUD AWG AZN BAM BBD BDT…"
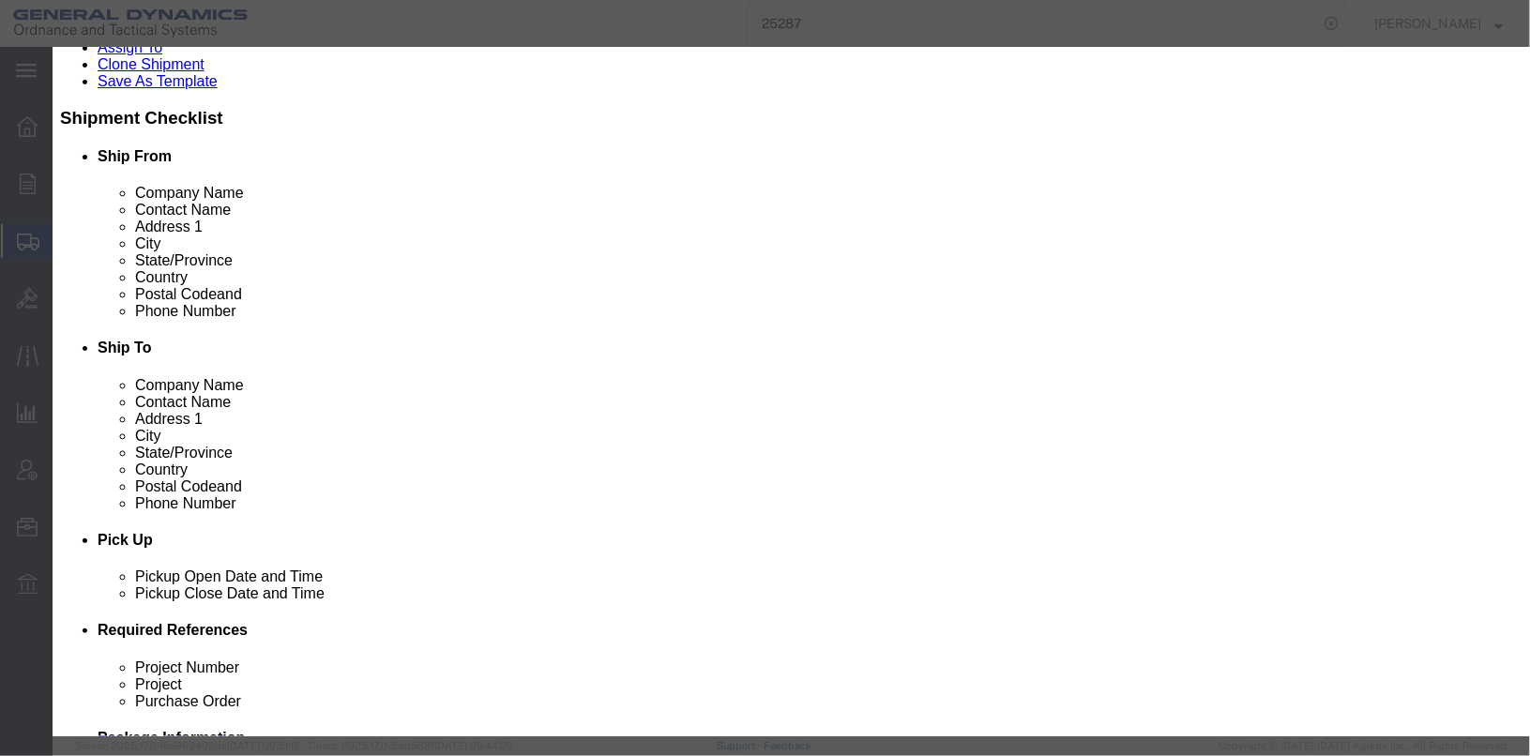
type input "28000"
drag, startPoint x: 1160, startPoint y: 175, endPoint x: 982, endPoint y: 145, distance: 179.9
click div "Description HP 53131A, UNIVERSAL COUNTER, MFR SN# KR1201929, GD ASSET A13928 Co…"
drag, startPoint x: 1119, startPoint y: 160, endPoint x: 880, endPoint y: 139, distance: 240.2
click div "Description HP 53131A, UNIVERSAL COUNTER, MFR SN# KR1201929, GD ASSET A13928"
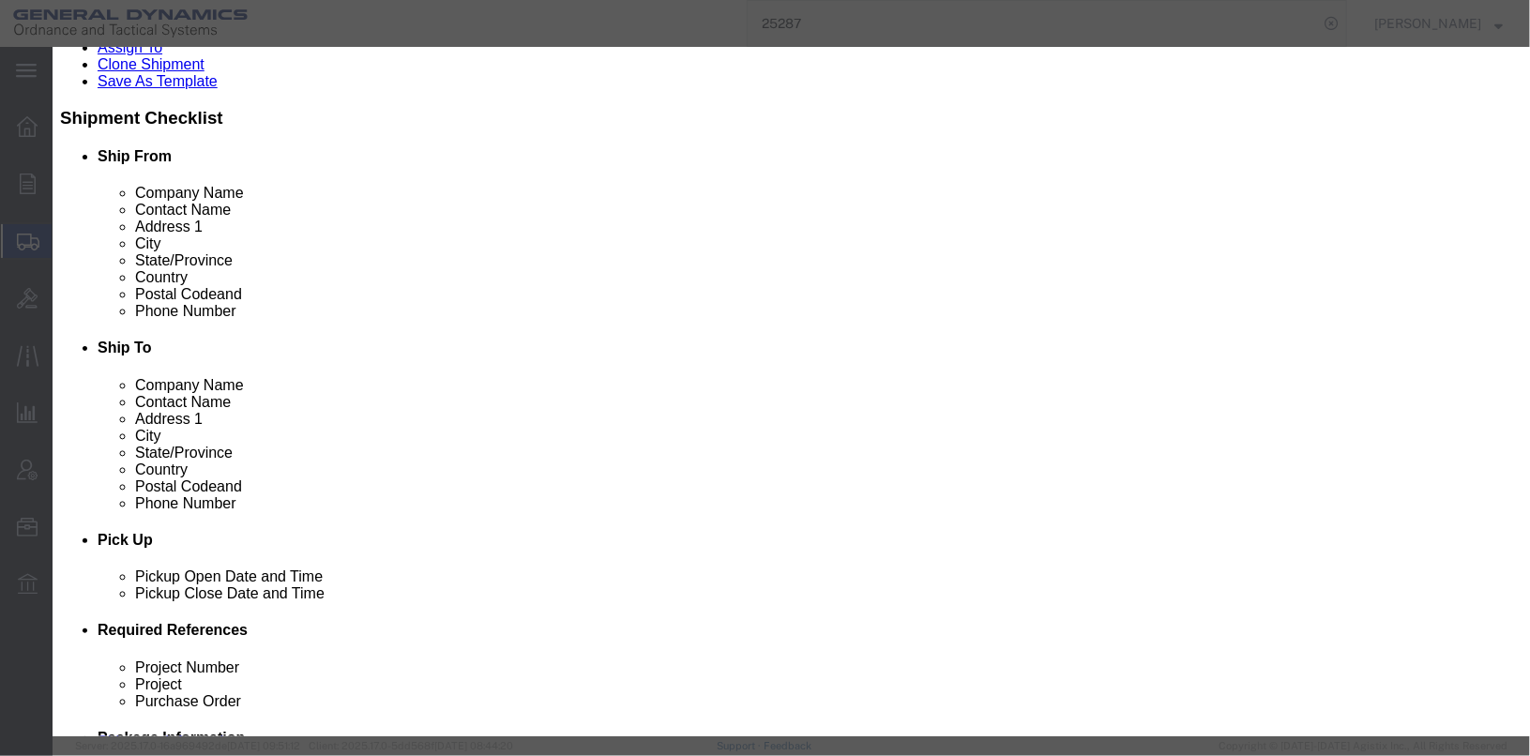
type textarea "ITHACO 4302A, MDO24 AND MADGETECH TITAN S8"
click button "Save & Close"
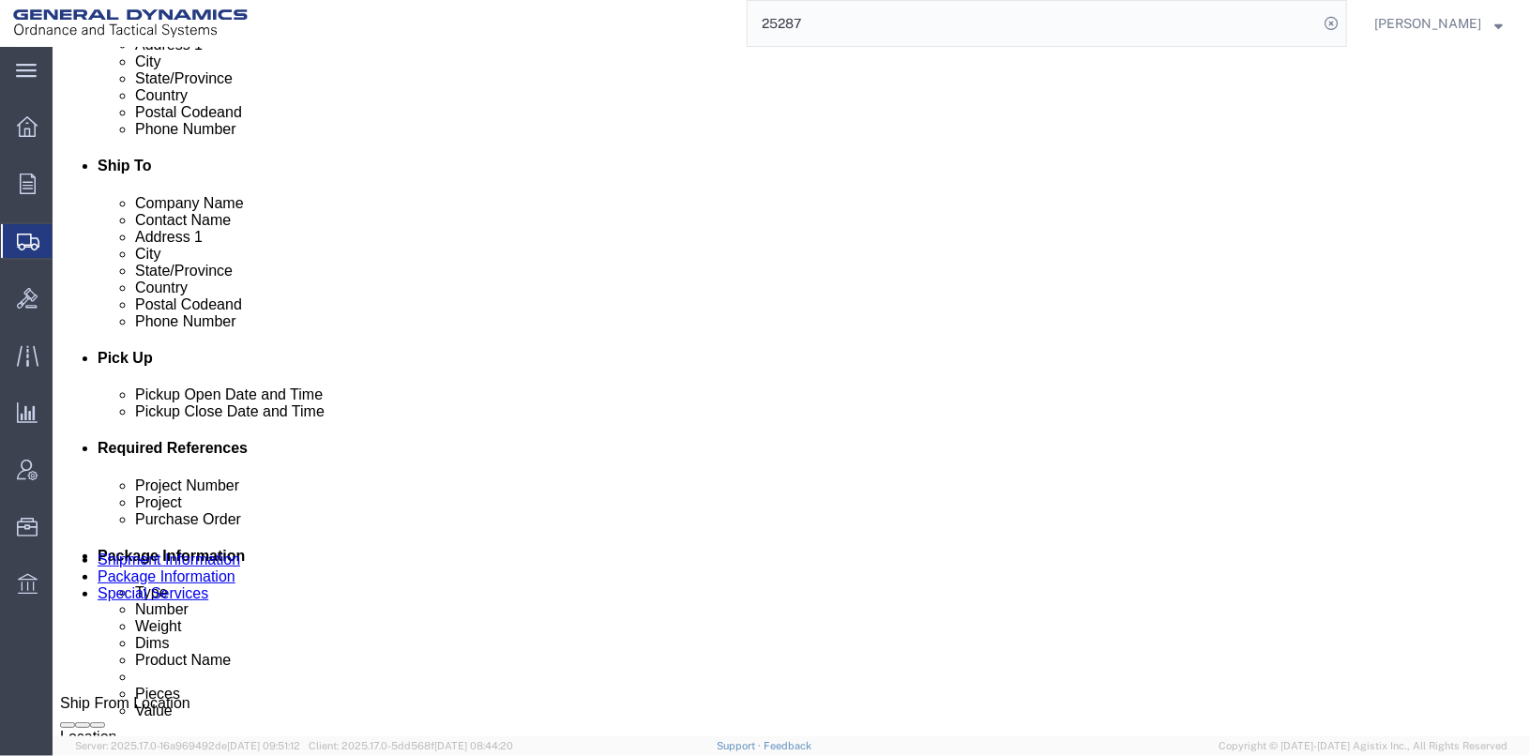
scroll to position [581, 0]
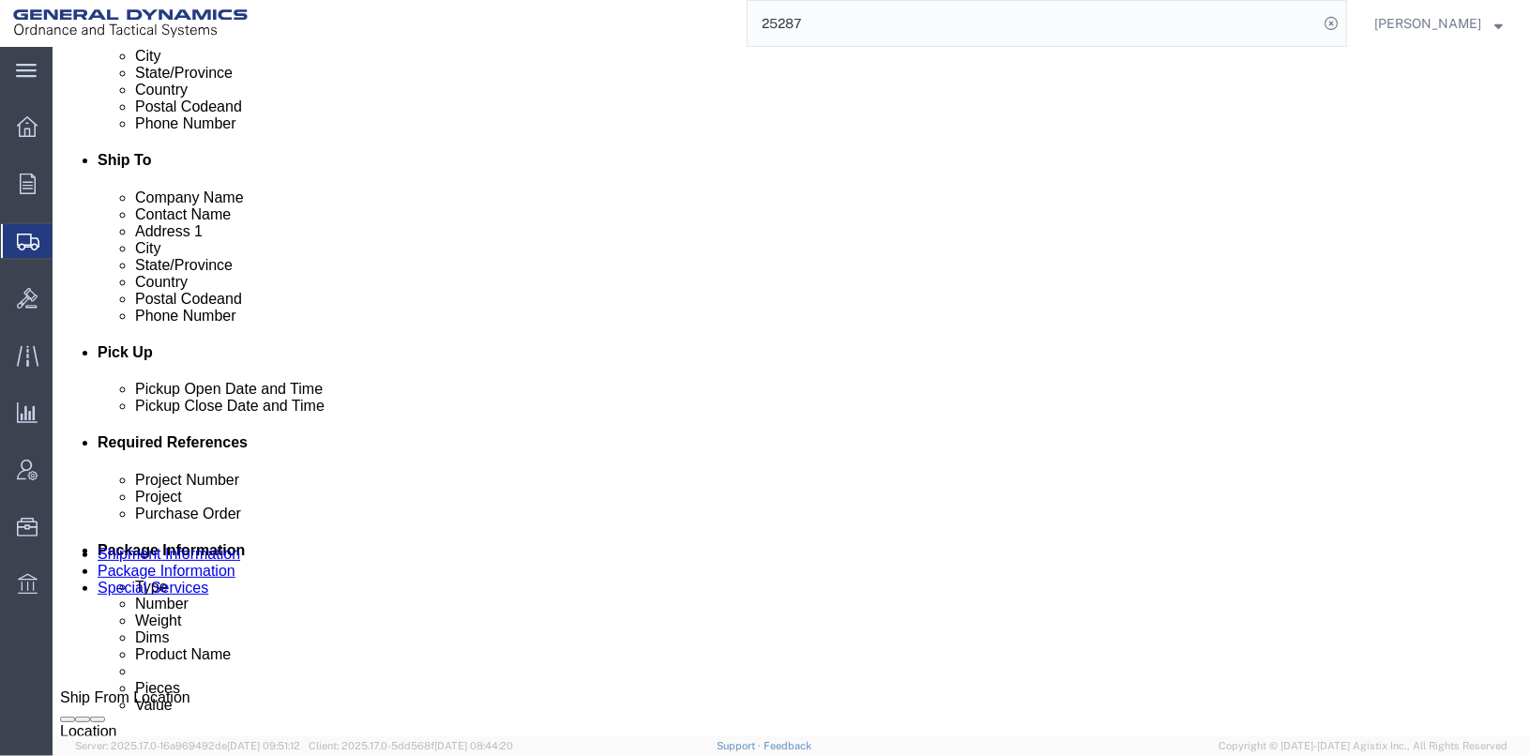
click link "Shipment Information"
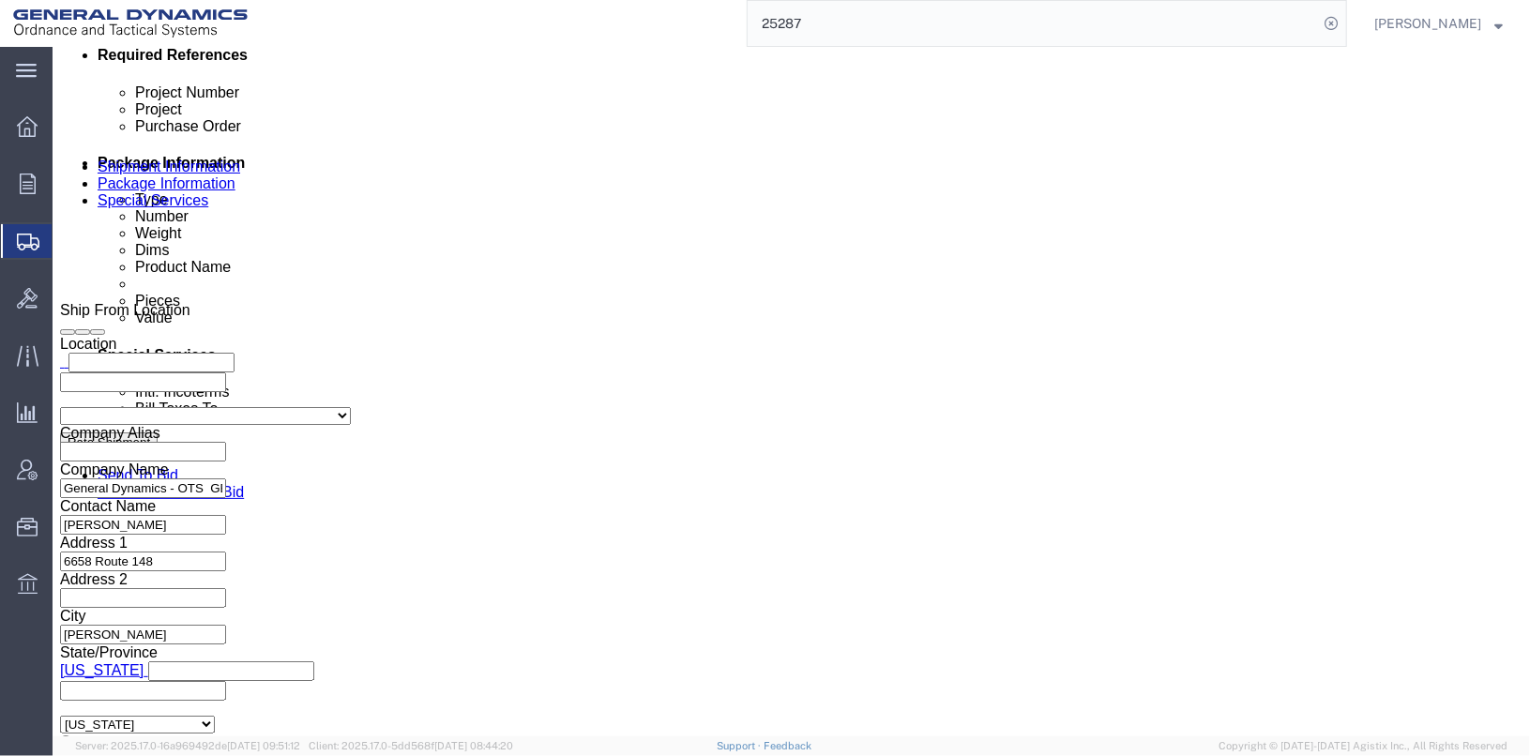
drag, startPoint x: 275, startPoint y: 232, endPoint x: 148, endPoint y: 223, distance: 126.9
click div "Purchase Order 75542-11"
type input "N/A"
click button "Continue"
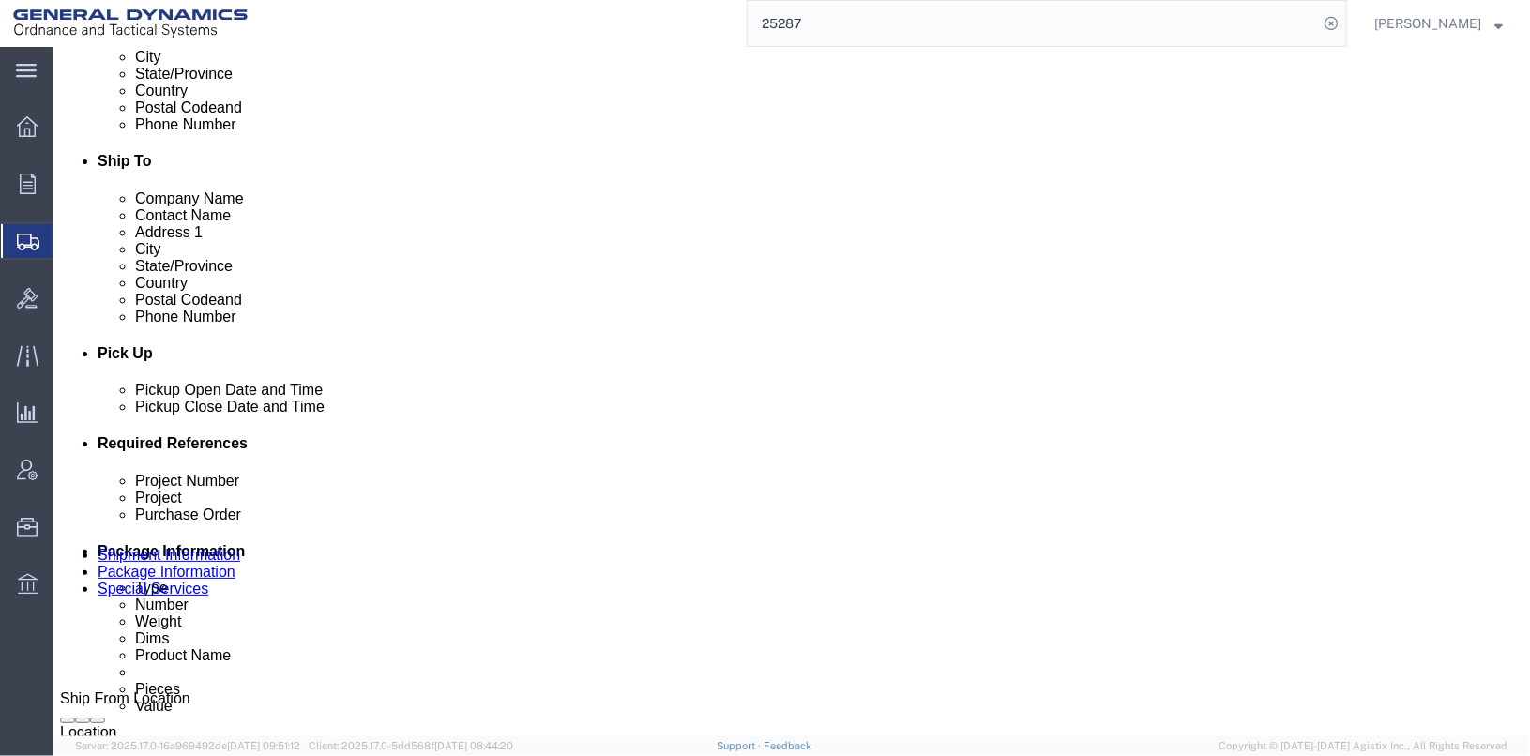
click button "Continue"
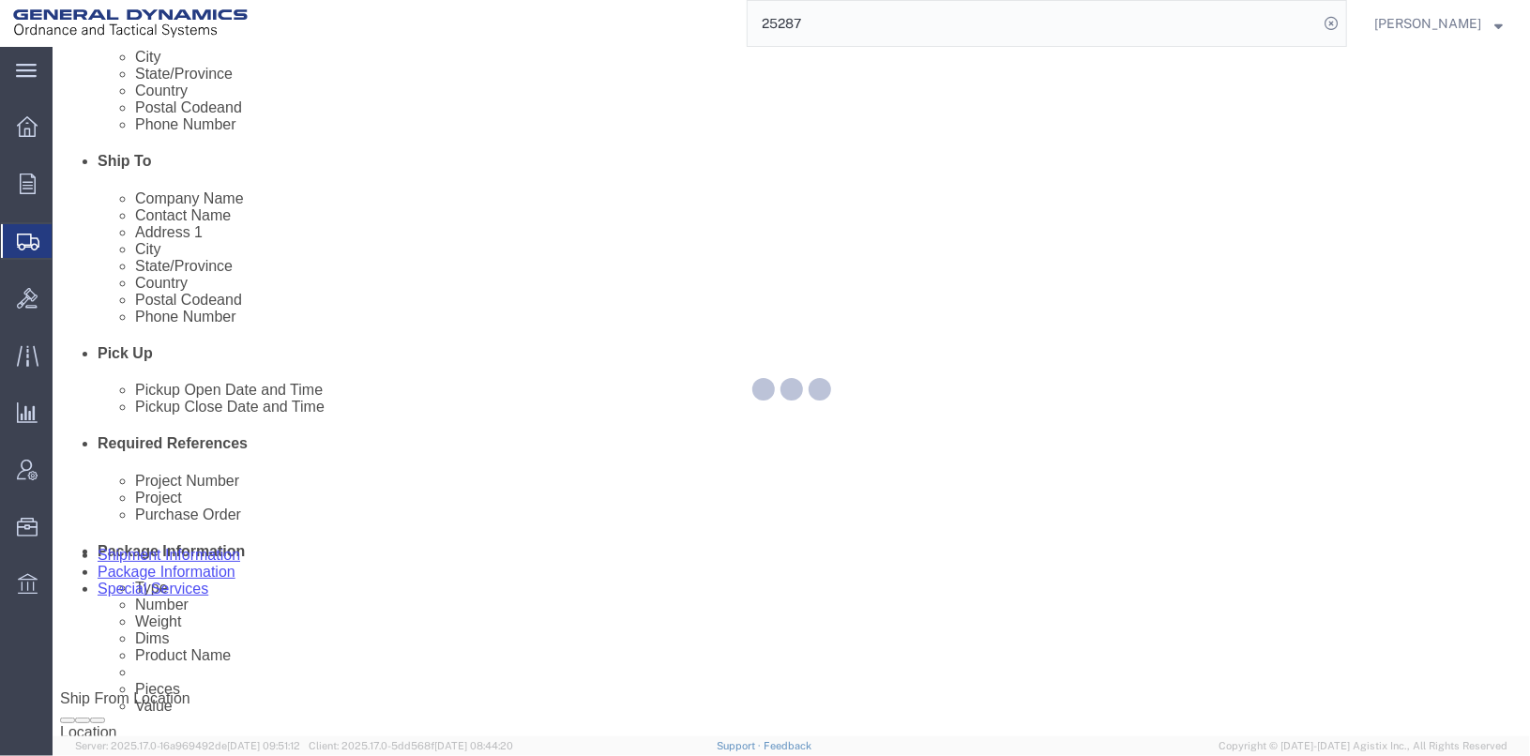
select select
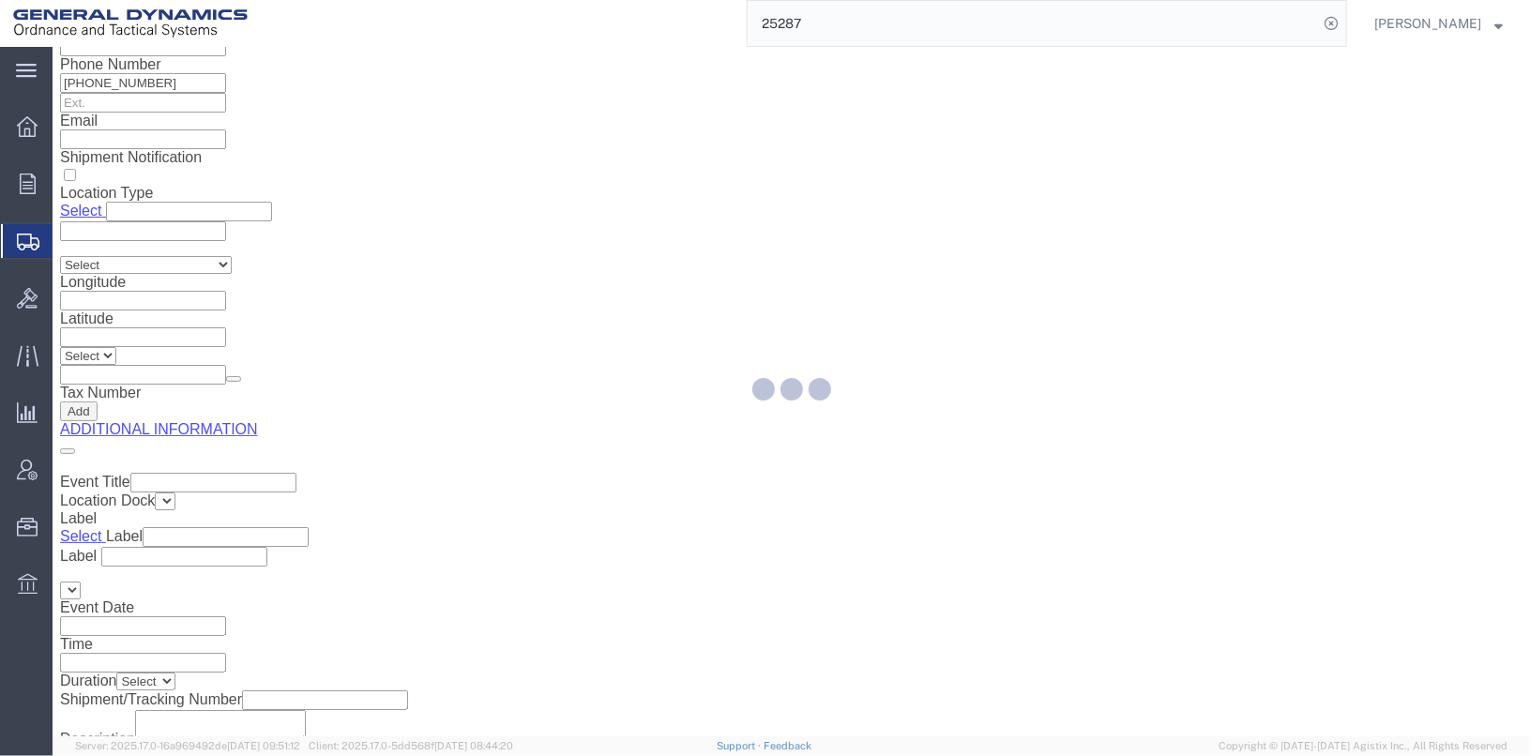
select select "DEPARTMENT"
select select "1763975"
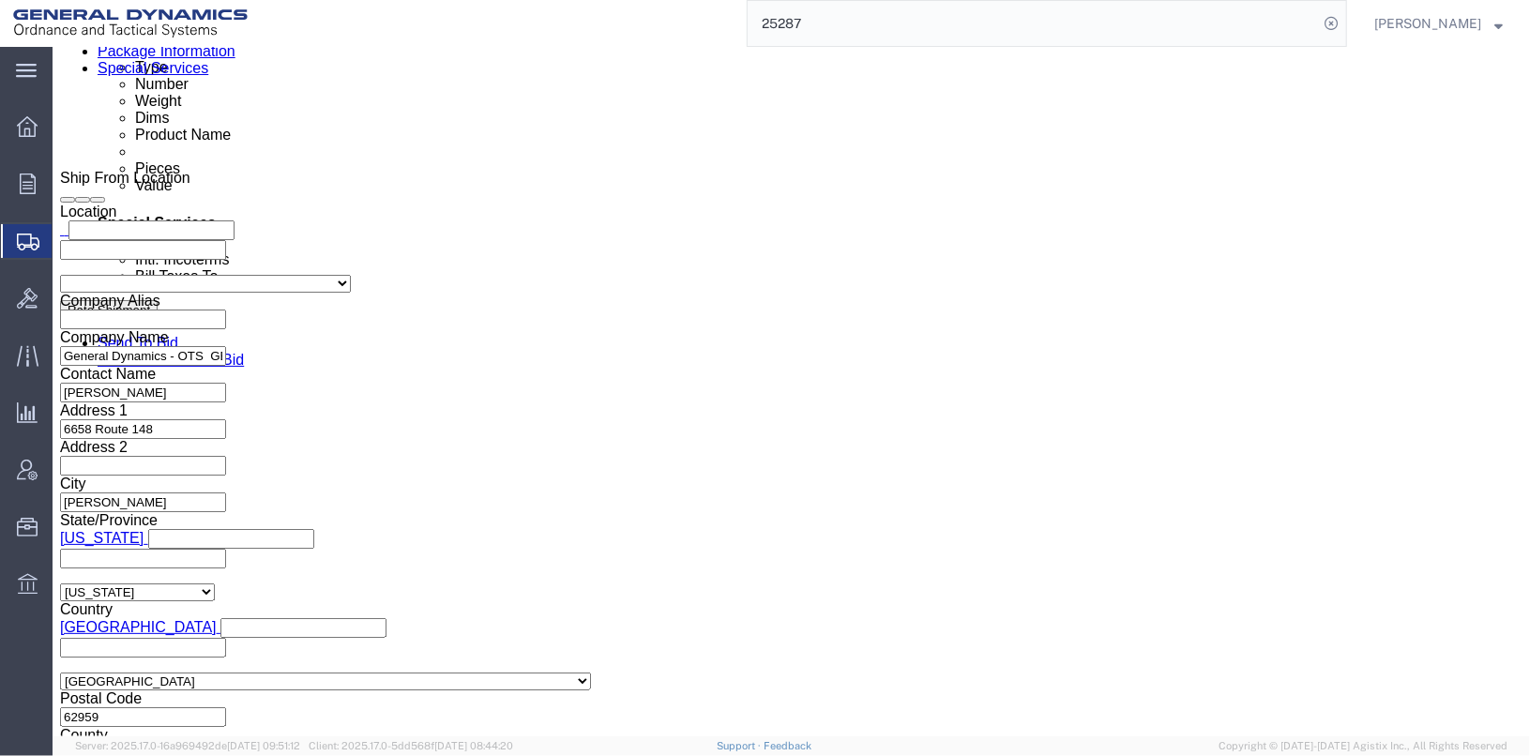
scroll to position [1242, 0]
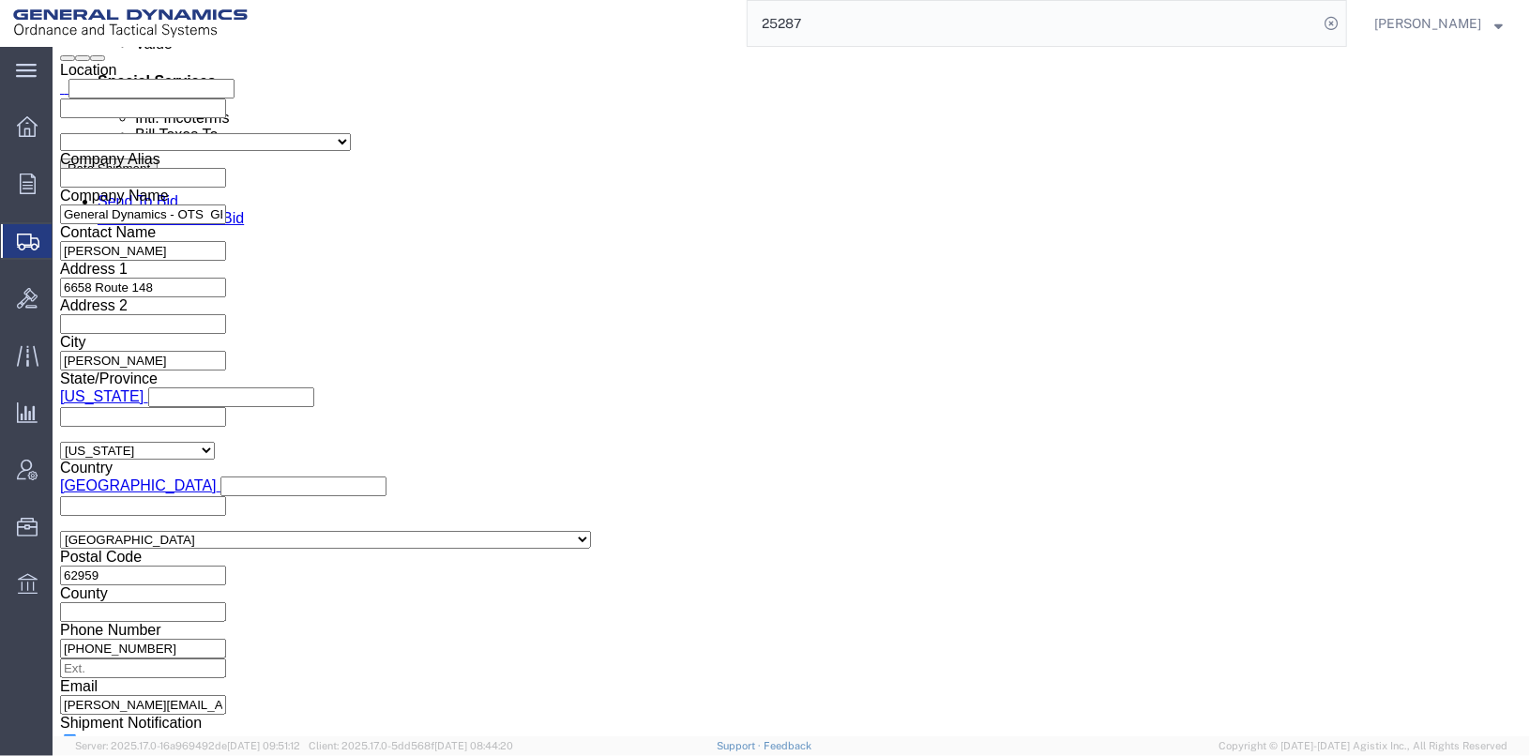
click ul
type input "[PERSON_NAME][EMAIL_ADDRESS][PERSON_NAME][DOMAIN_NAME]"
type input "[PERSON_NAME]"
type input "[PERSON_NAME][EMAIL_ADDRESS][PERSON_NAME][DOMAIN_NAME],[PERSON_NAME][DOMAIN_NAM…"
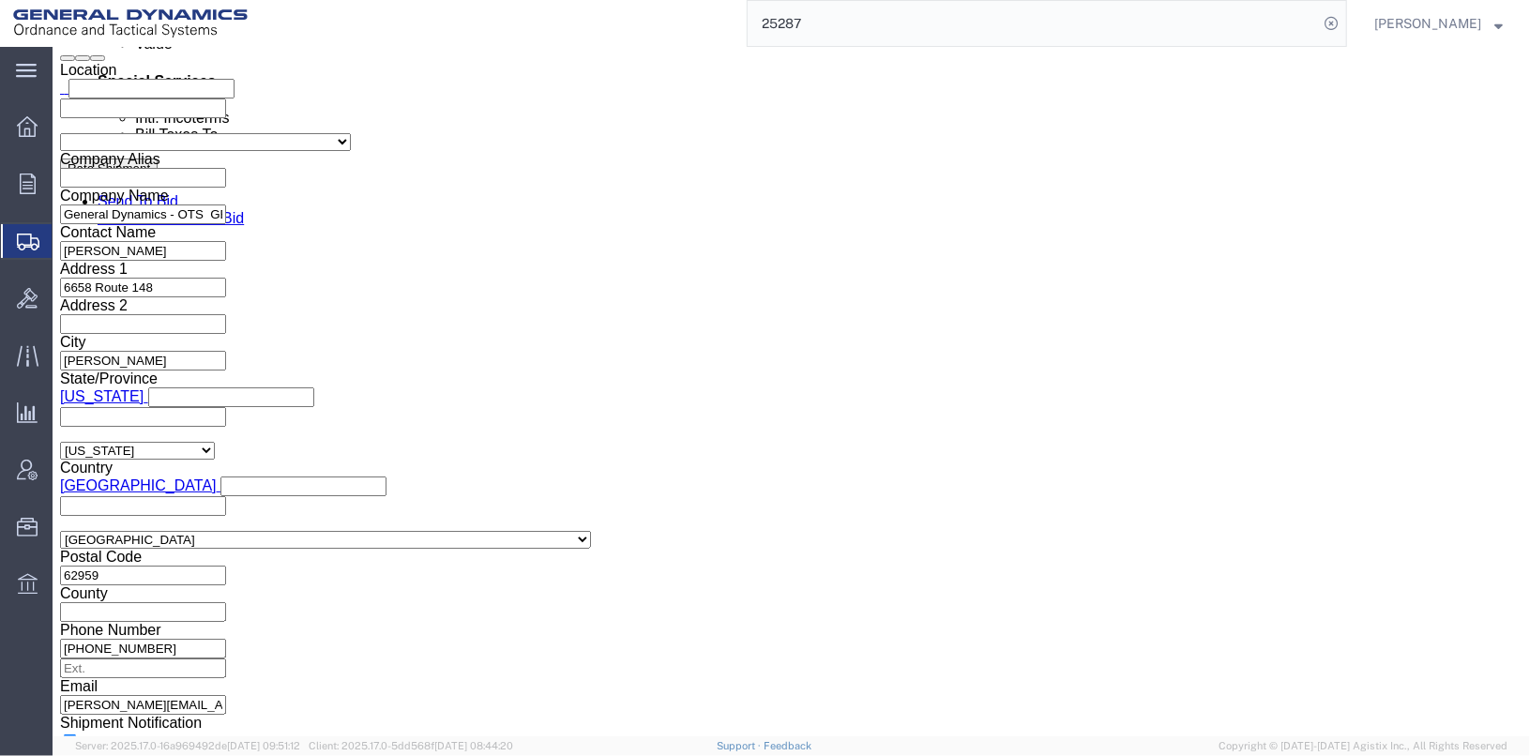
type input "AA"
type input "[PERSON_NAME][EMAIL_ADDRESS][PERSON_NAME][DOMAIN_NAME],[PERSON_NAME][DOMAIN_NAM…"
click button "Save"
click button "Rate Shipment"
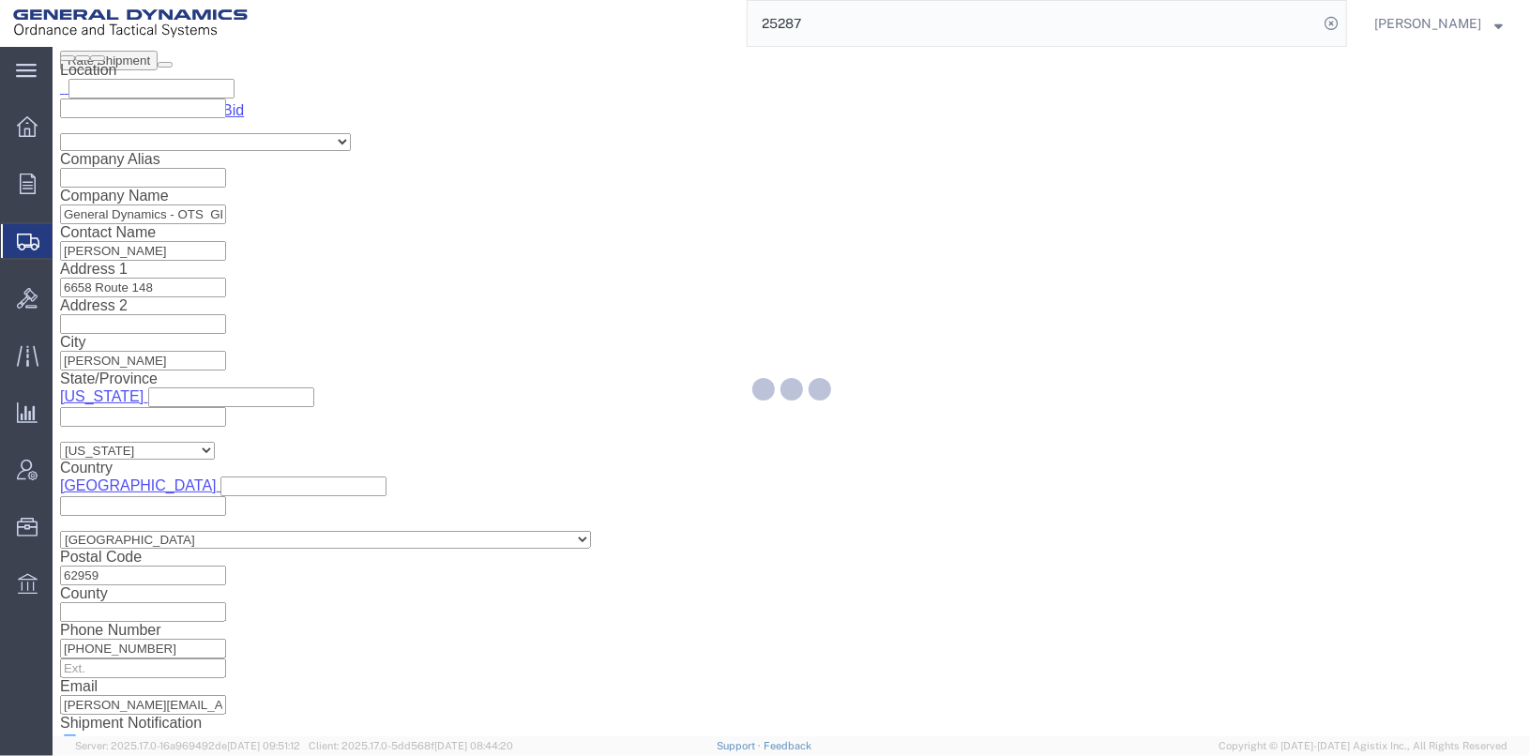
select select
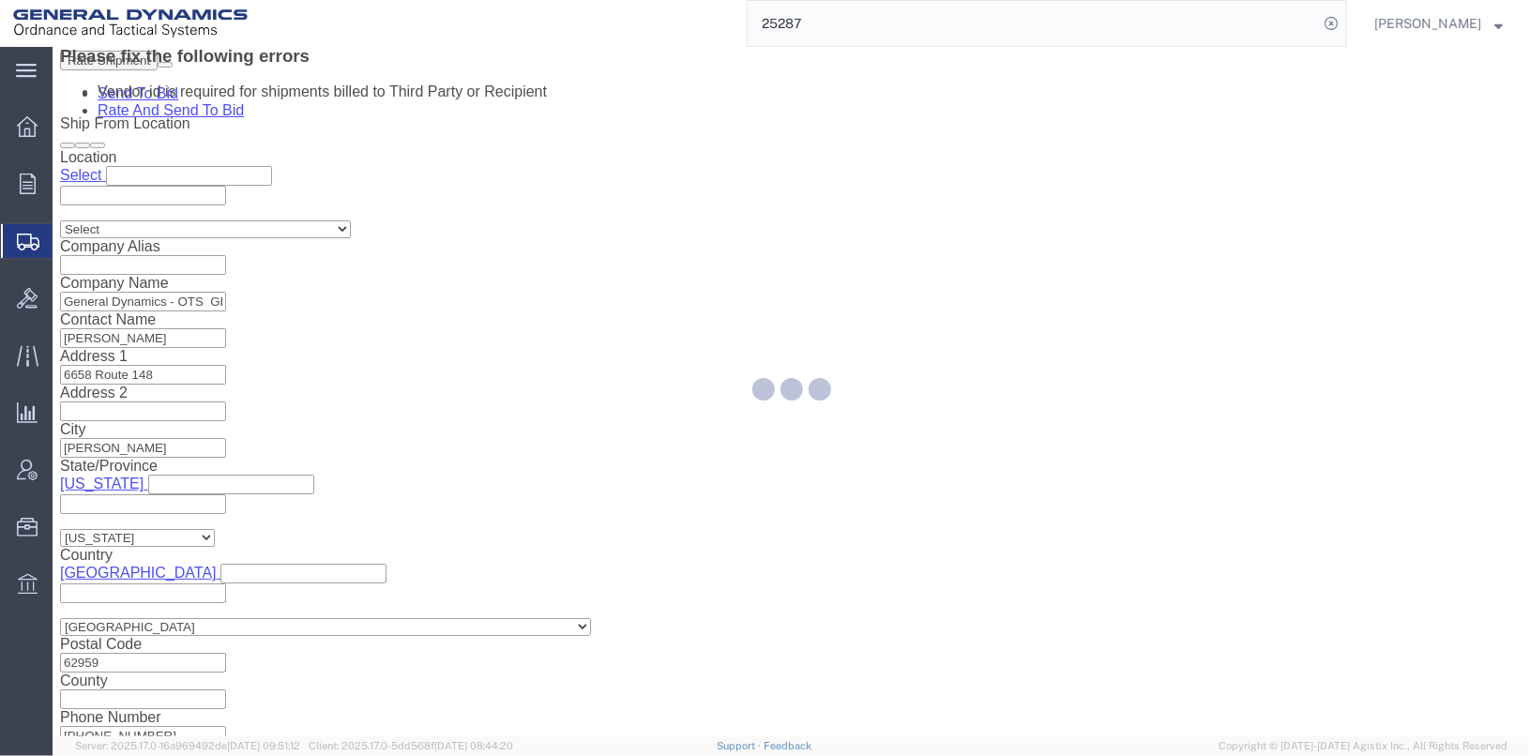
select select "DEPARTMENT"
select select "1763975"
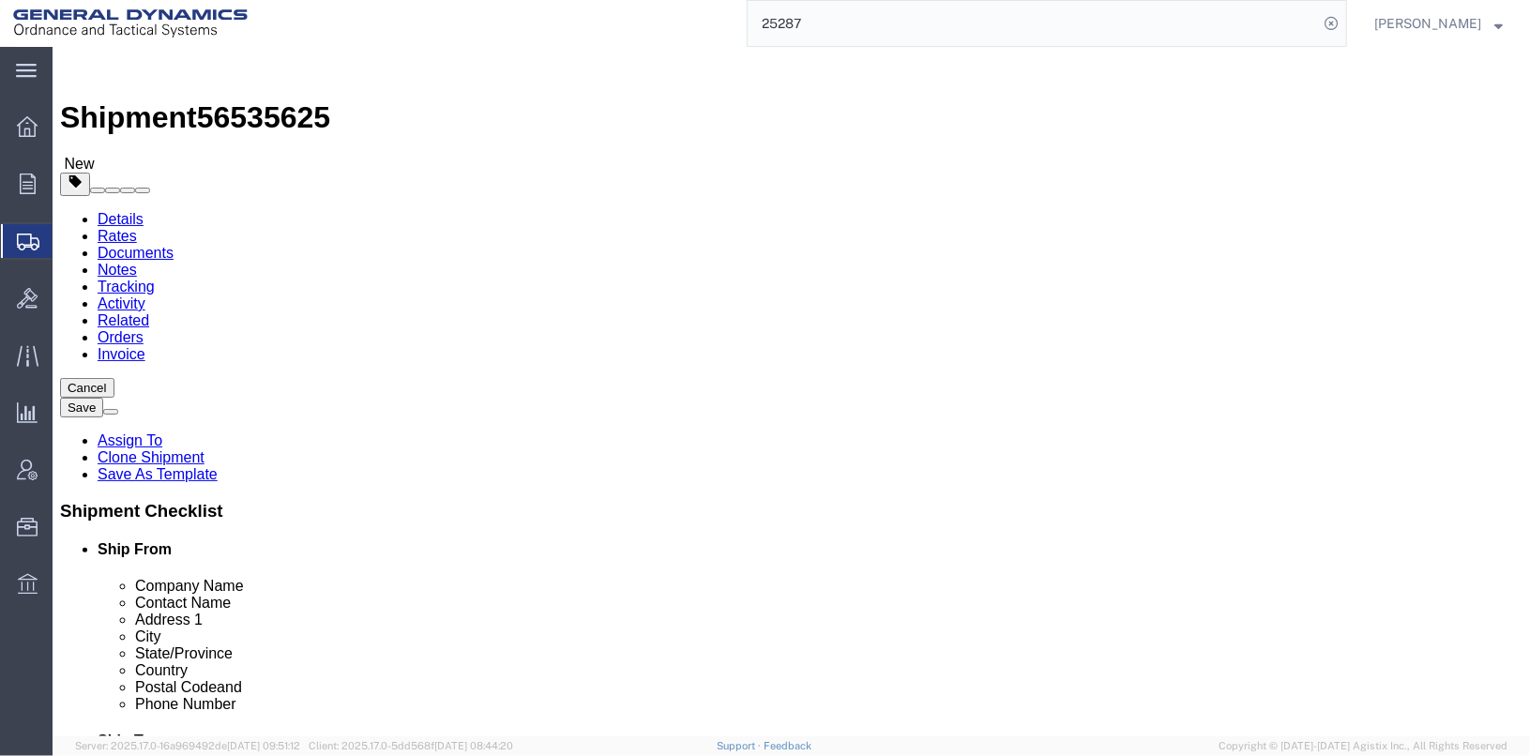
scroll to position [751, 0]
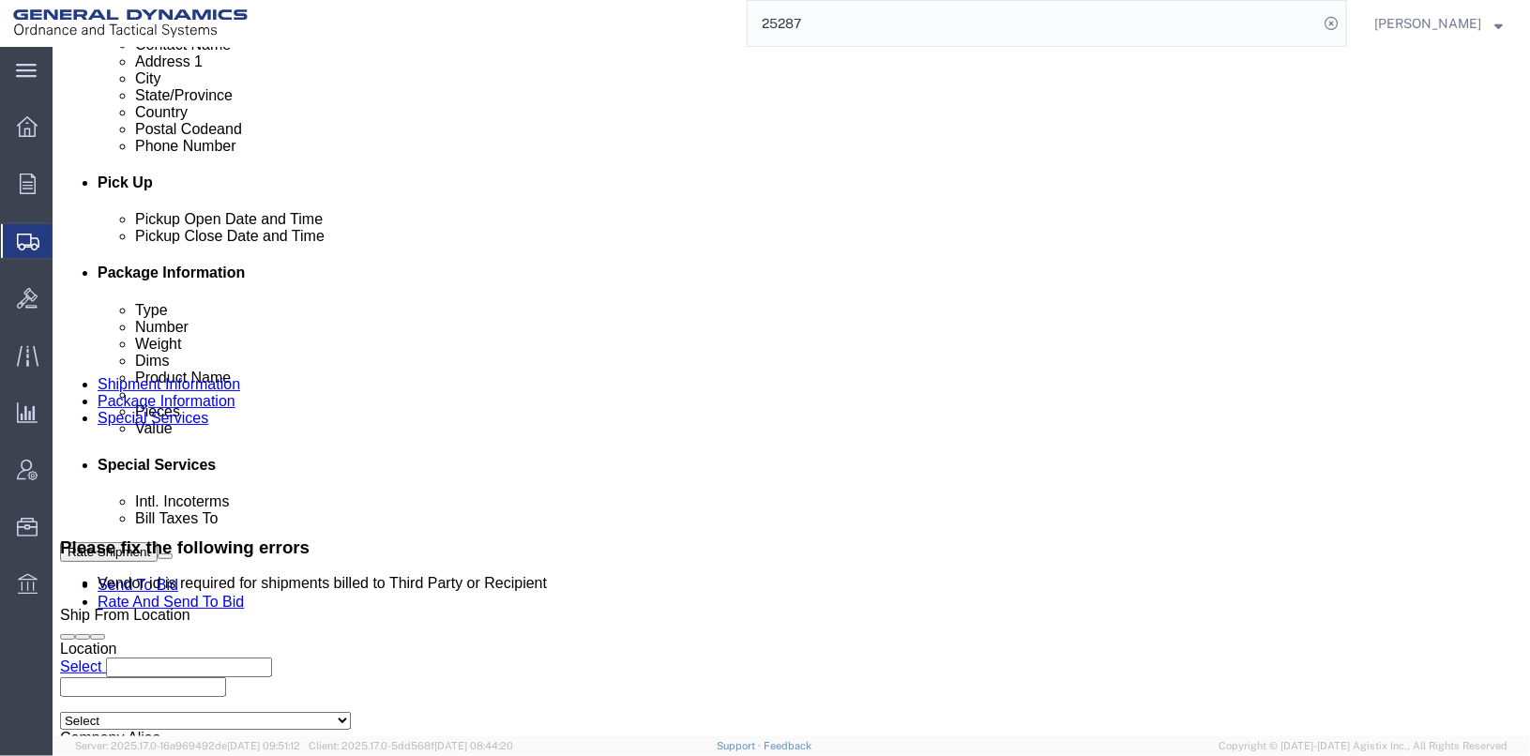
click select "Select Recipient Account Sender/Shipper Third Party Account"
select select "SHIP"
click select "Select Recipient Account Sender/Shipper Third Party Account"
click select "Select 20MSR"
select select
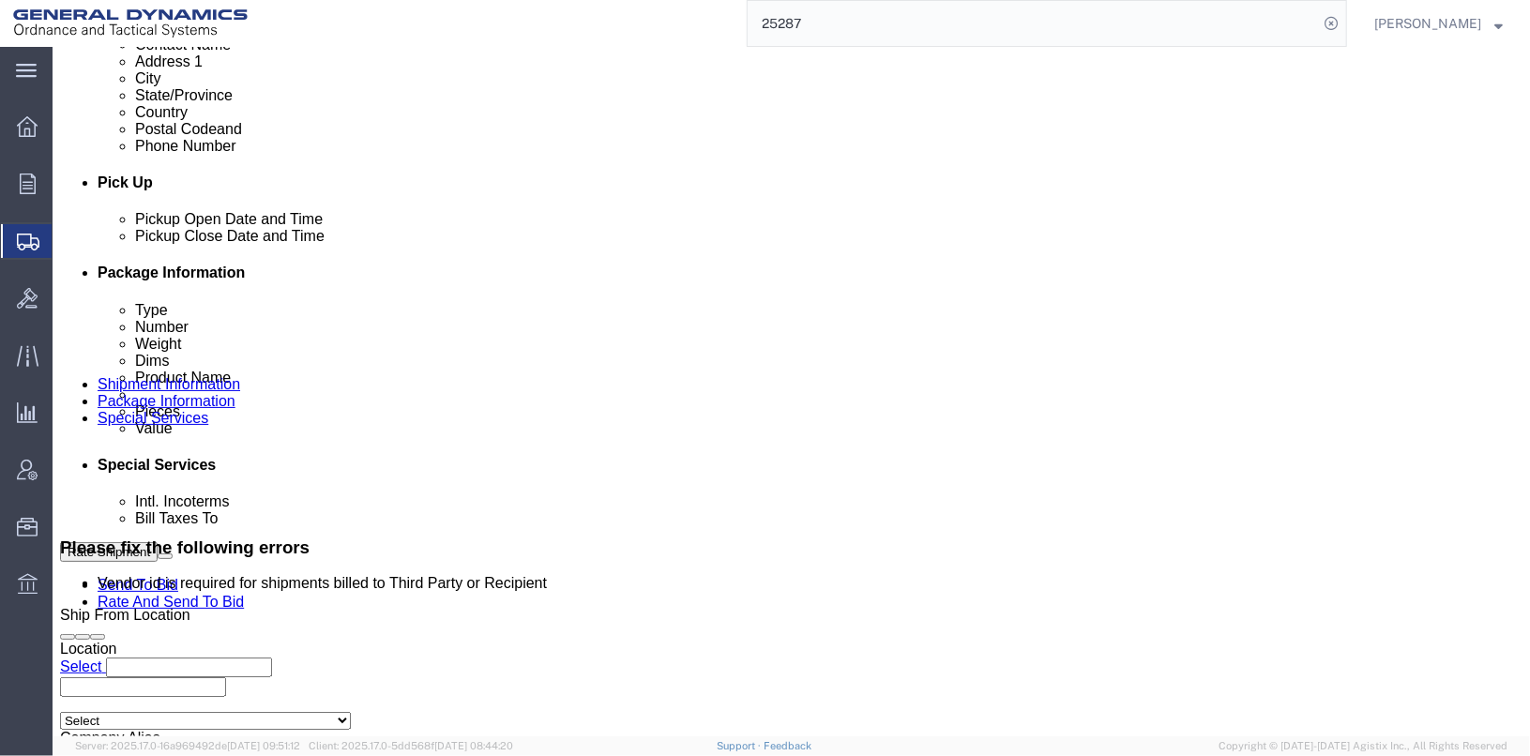
click select "Select 20MSR"
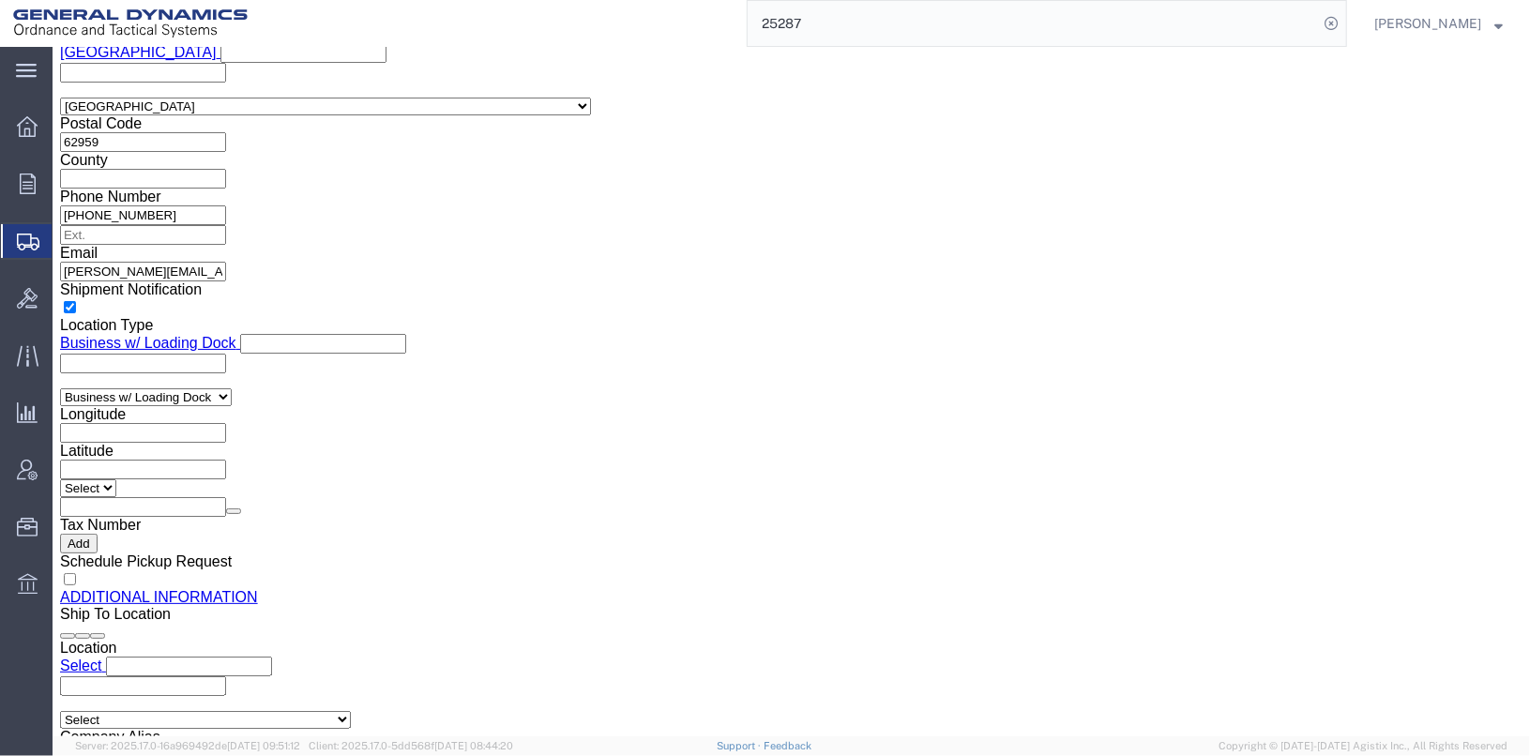
scroll to position [1969, 0]
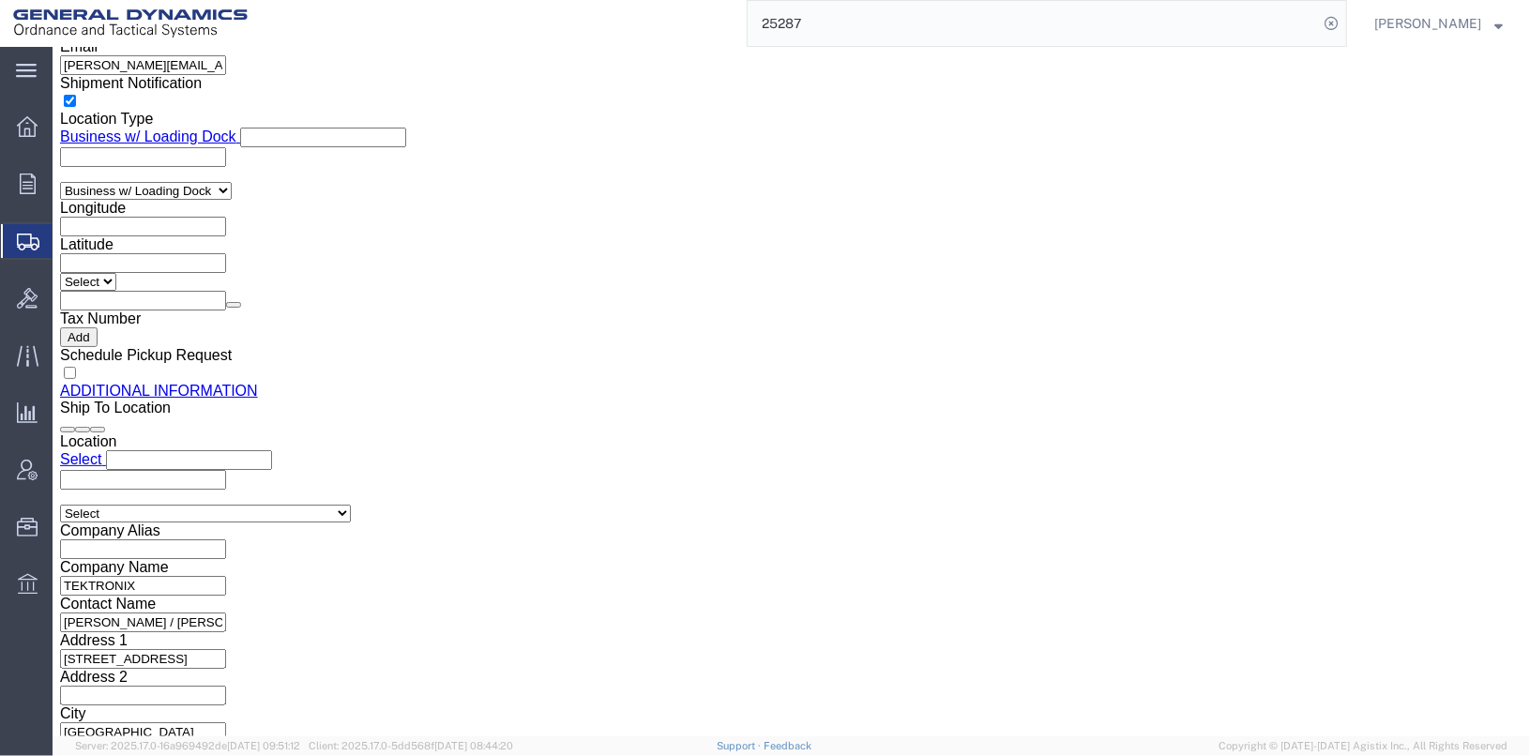
click button "Rate Shipment"
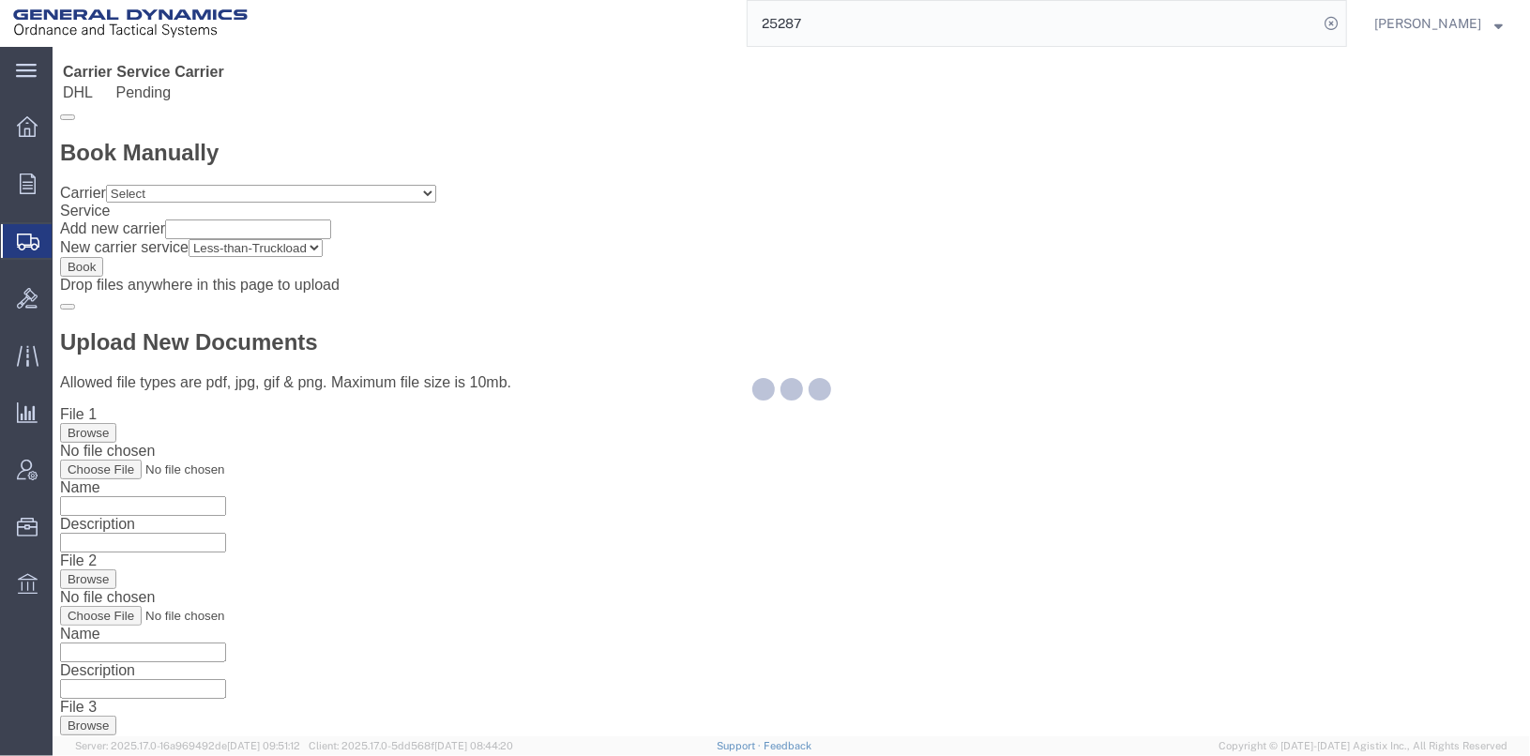
scroll to position [0, 0]
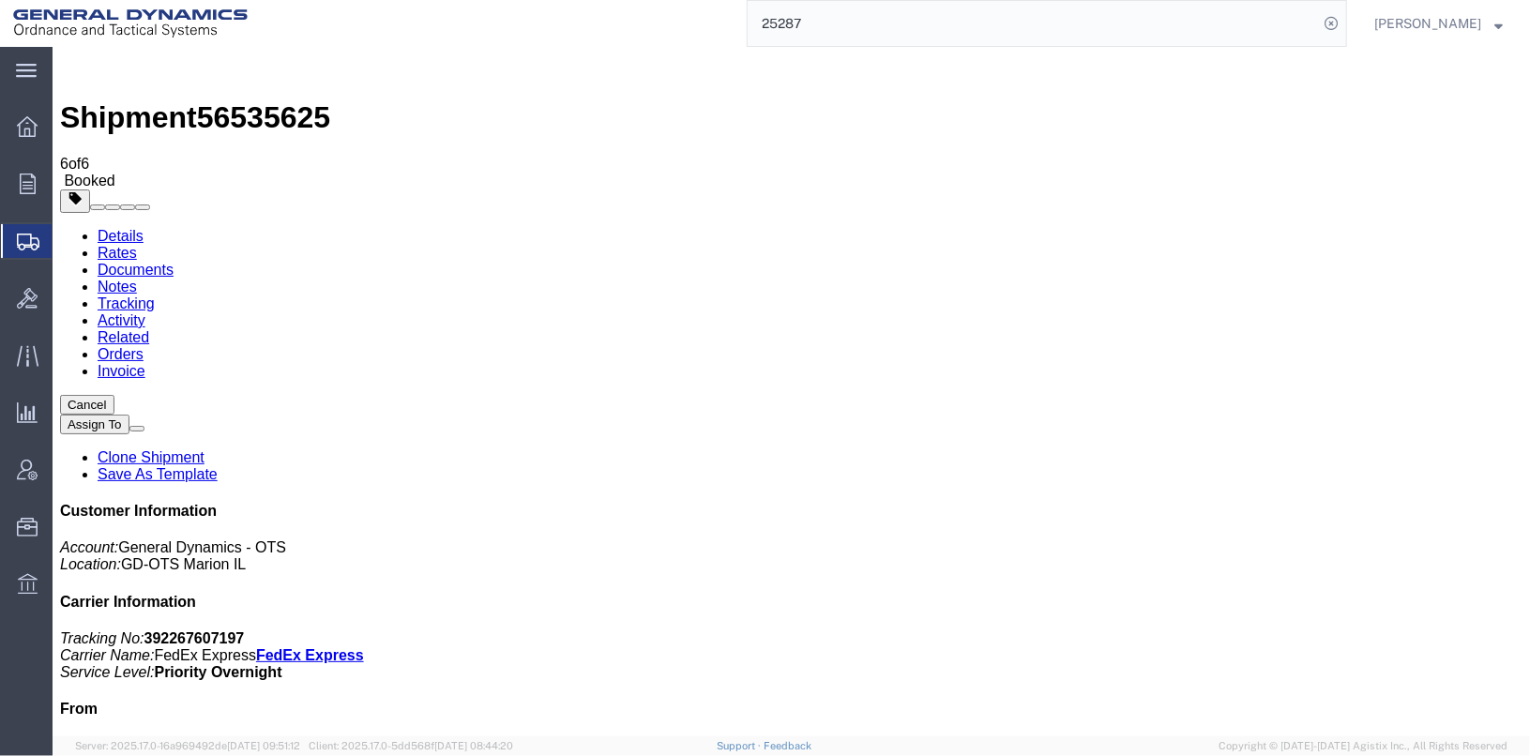
checkbox input "true"
select select "5"
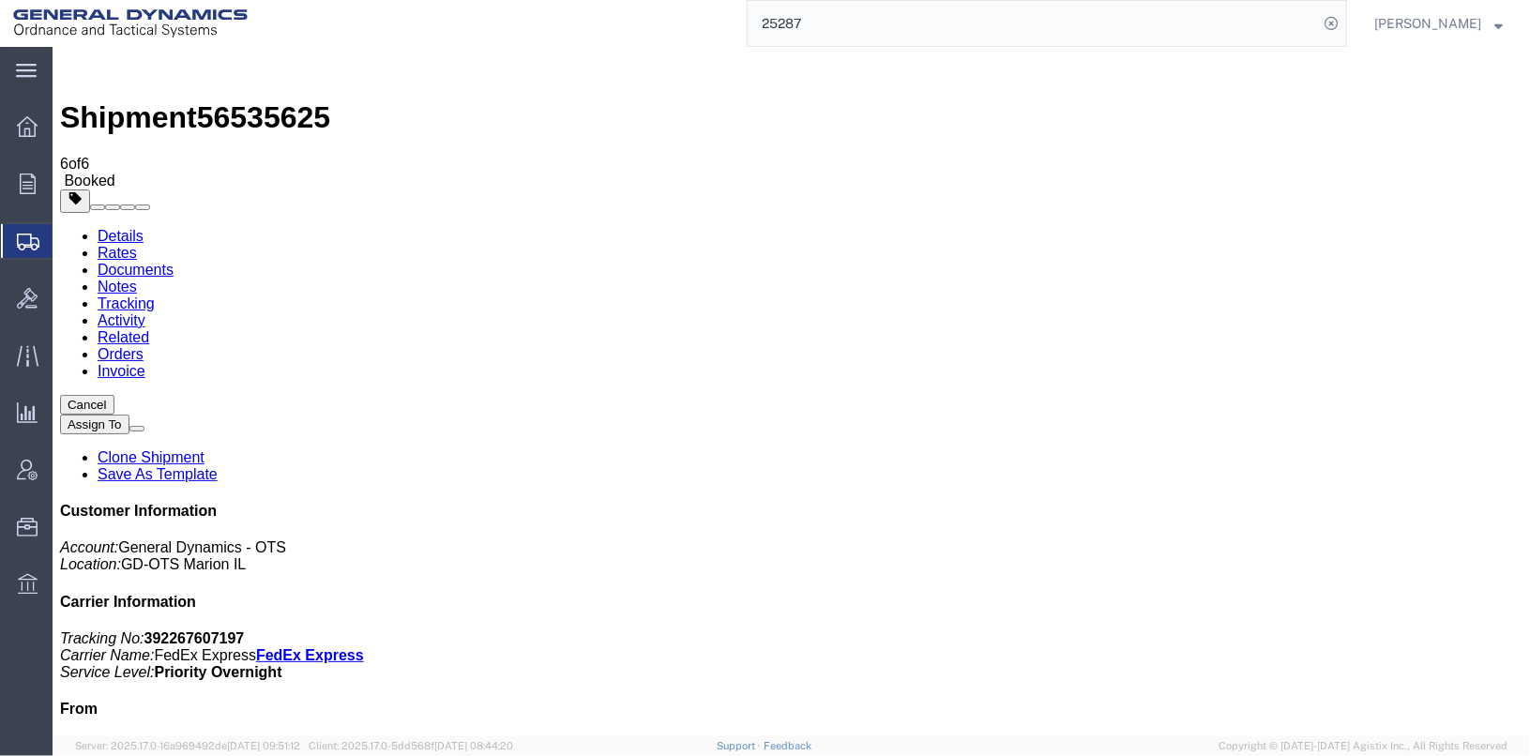
select select "4"
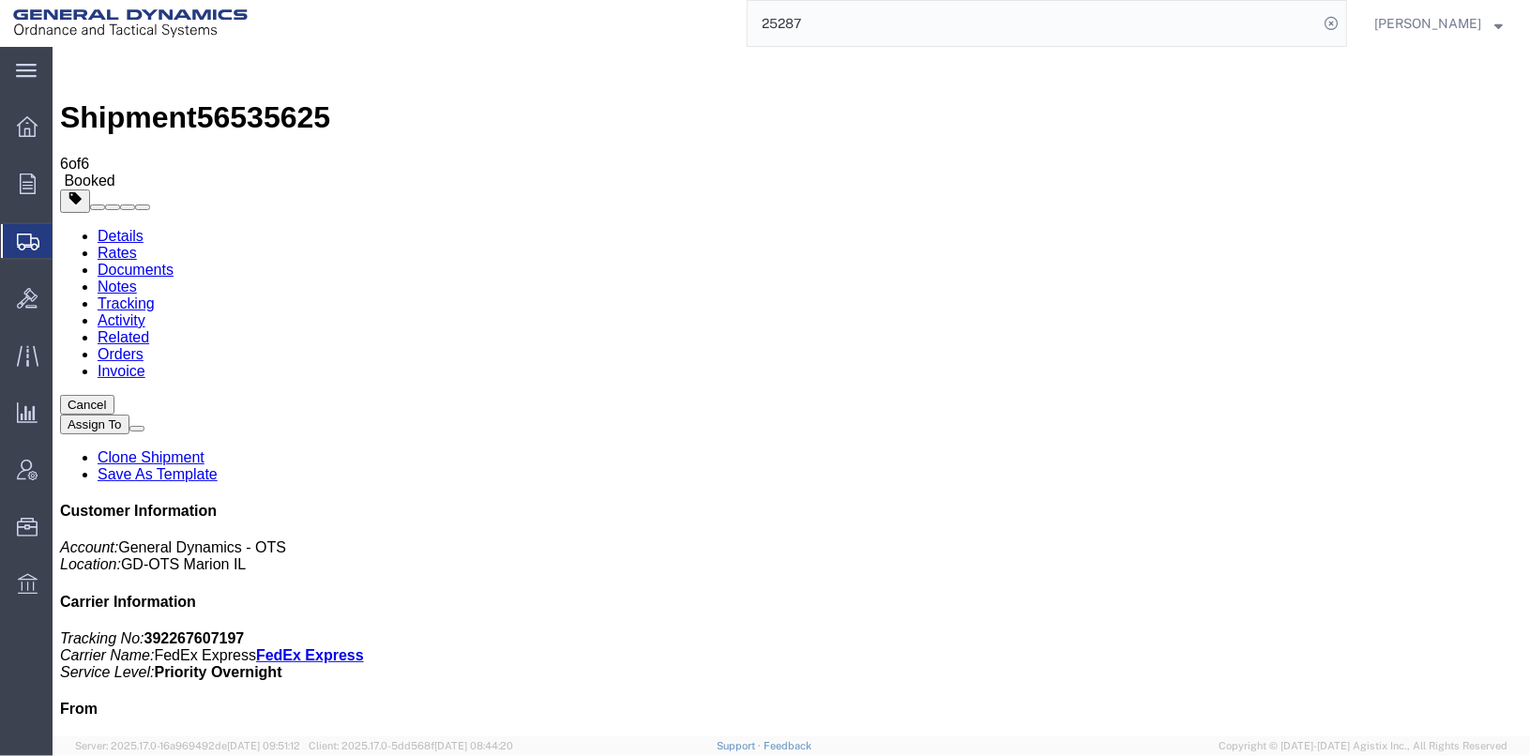
select select "4"
